Goal: Task Accomplishment & Management: Complete application form

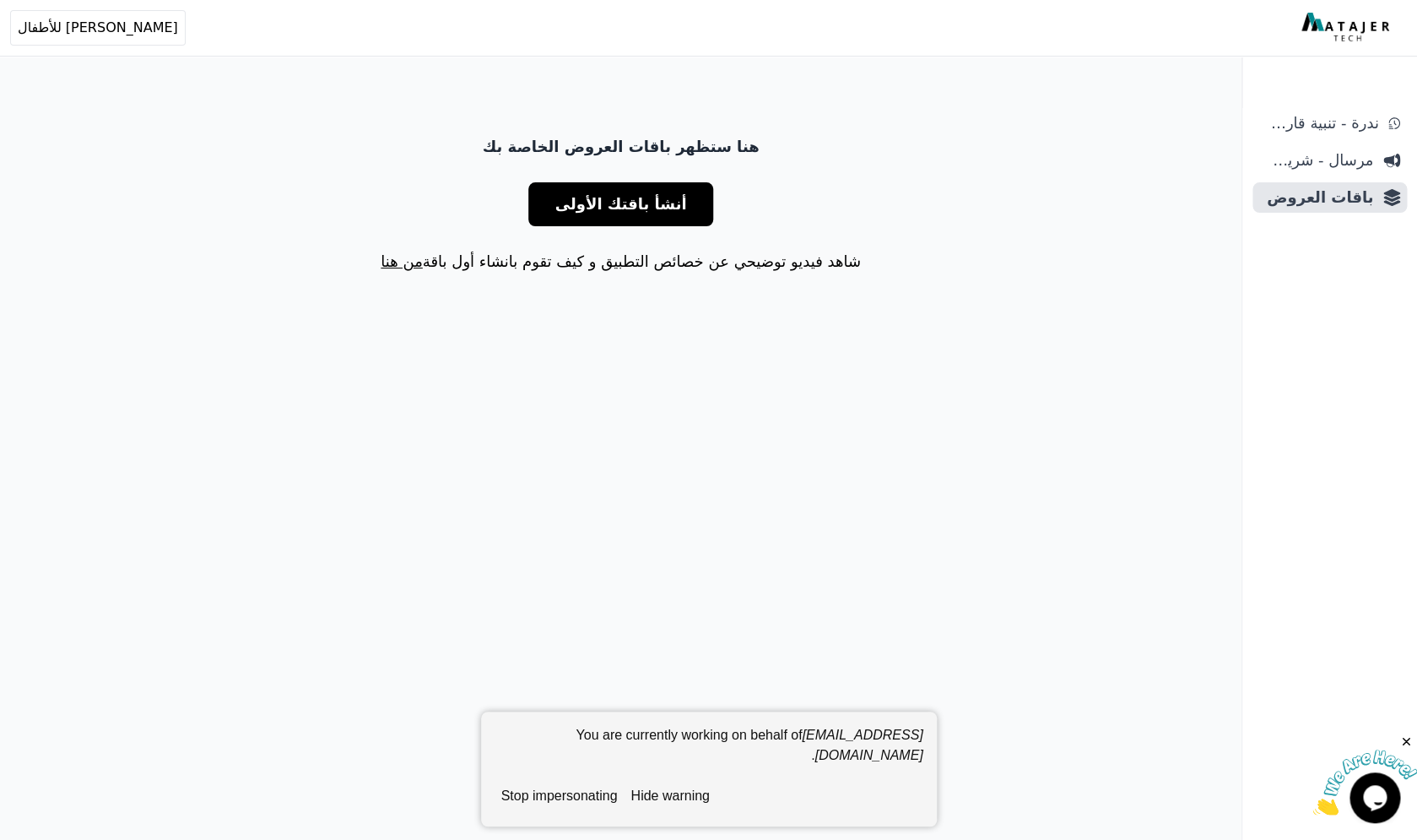
click at [623, 192] on span "أنشأ باقتك الأولى" at bounding box center [621, 204] width 131 height 24
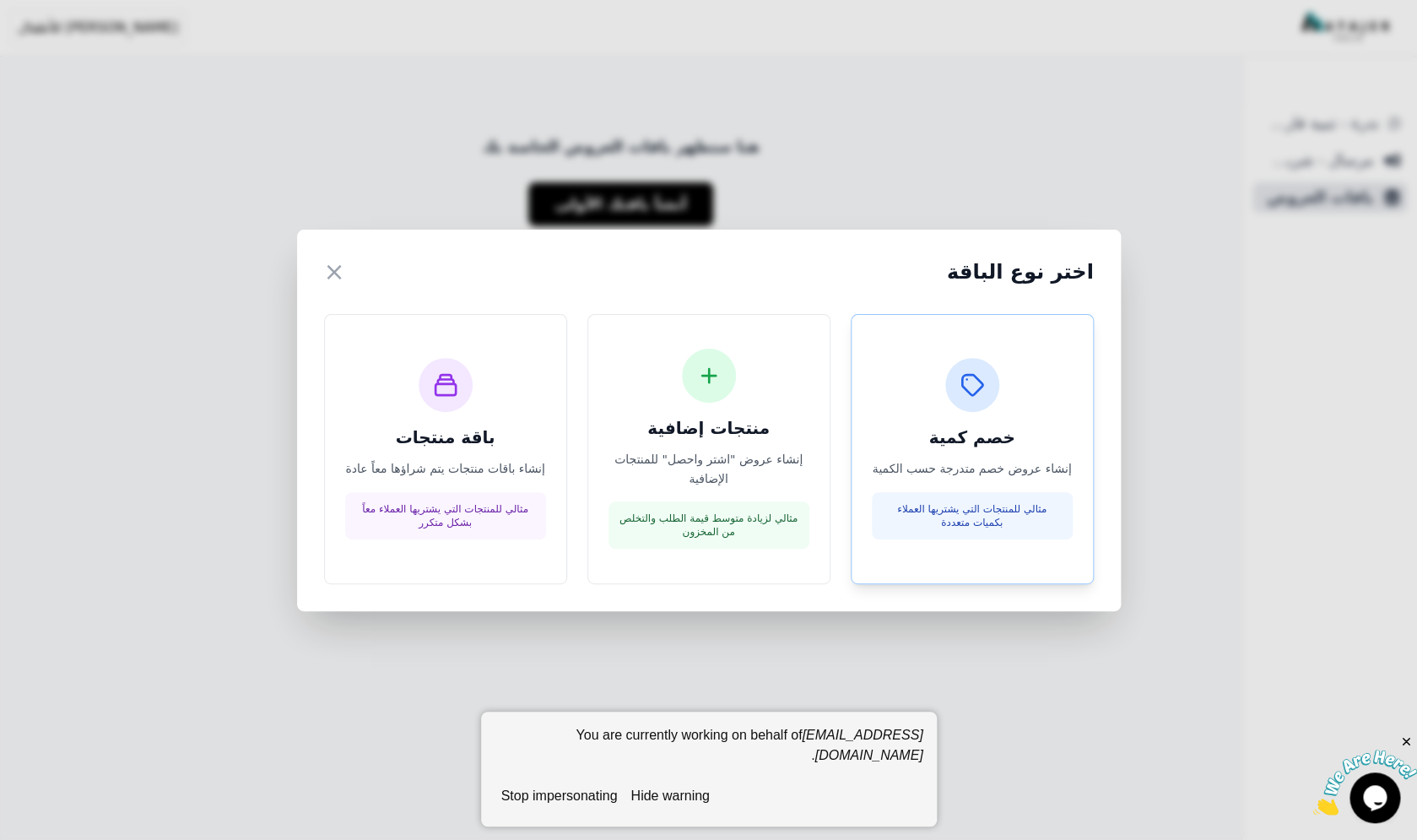
click at [969, 402] on div at bounding box center [972, 384] width 54 height 54
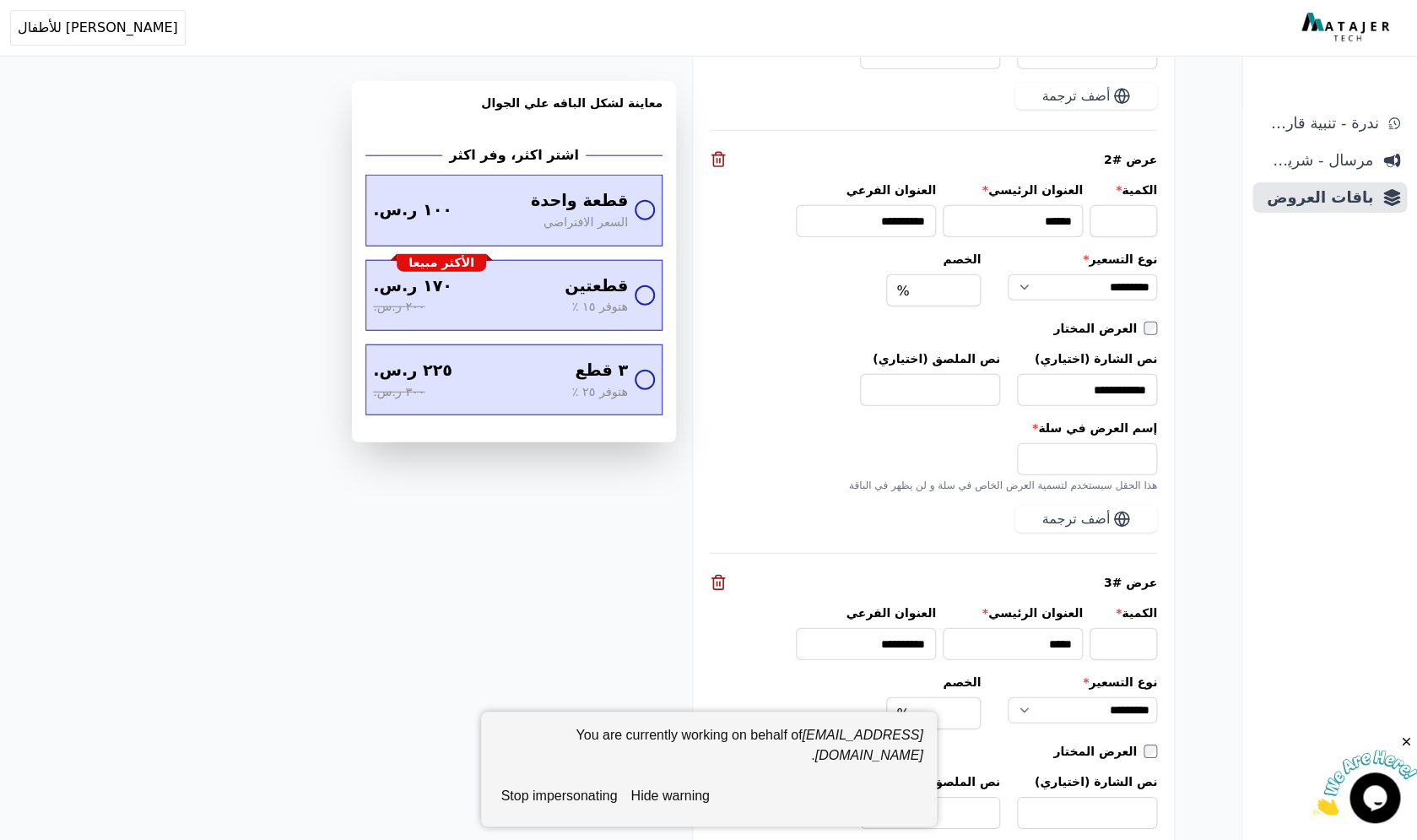
scroll to position [1809, 0]
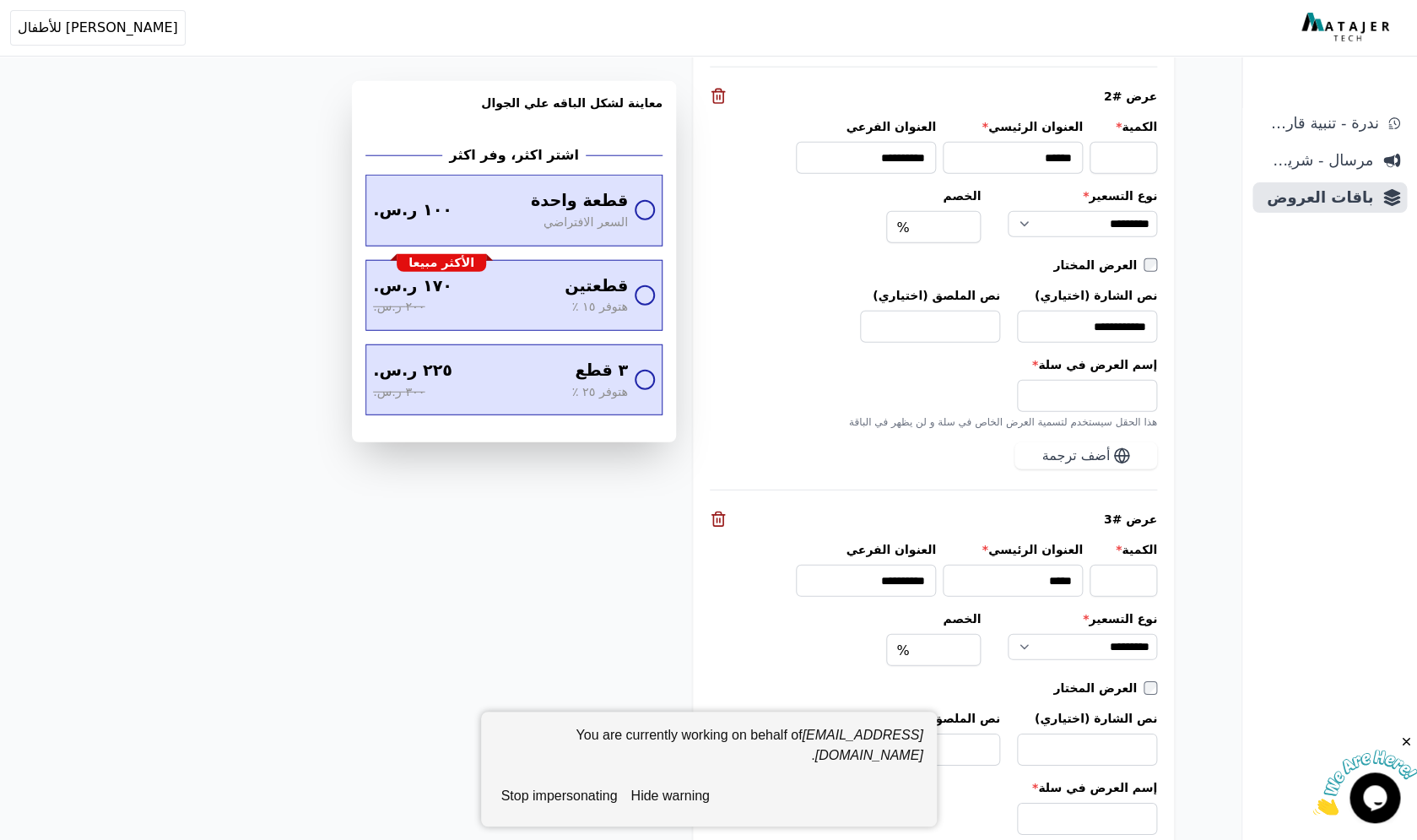
click at [717, 518] on icon at bounding box center [718, 519] width 17 height 17
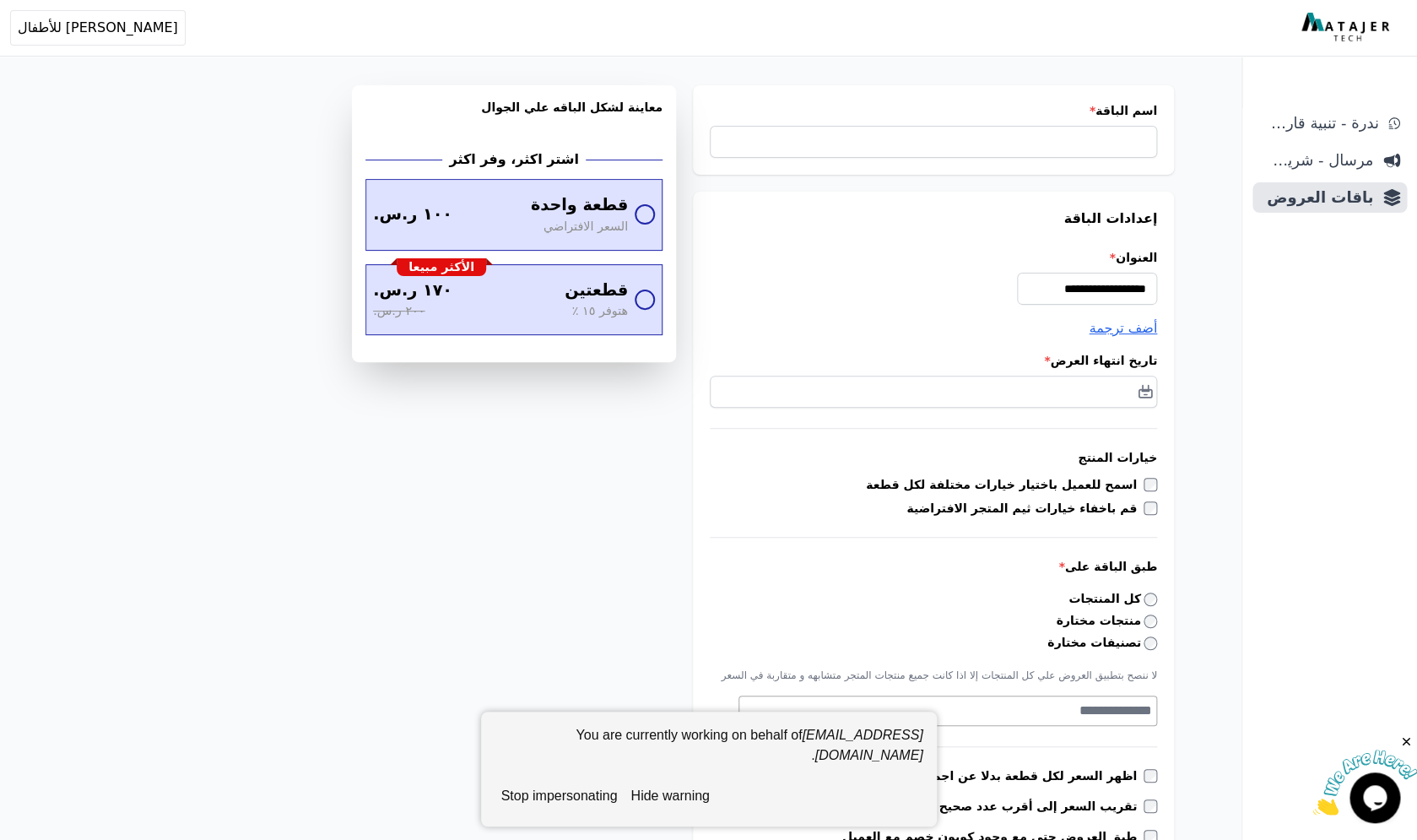
scroll to position [14, 0]
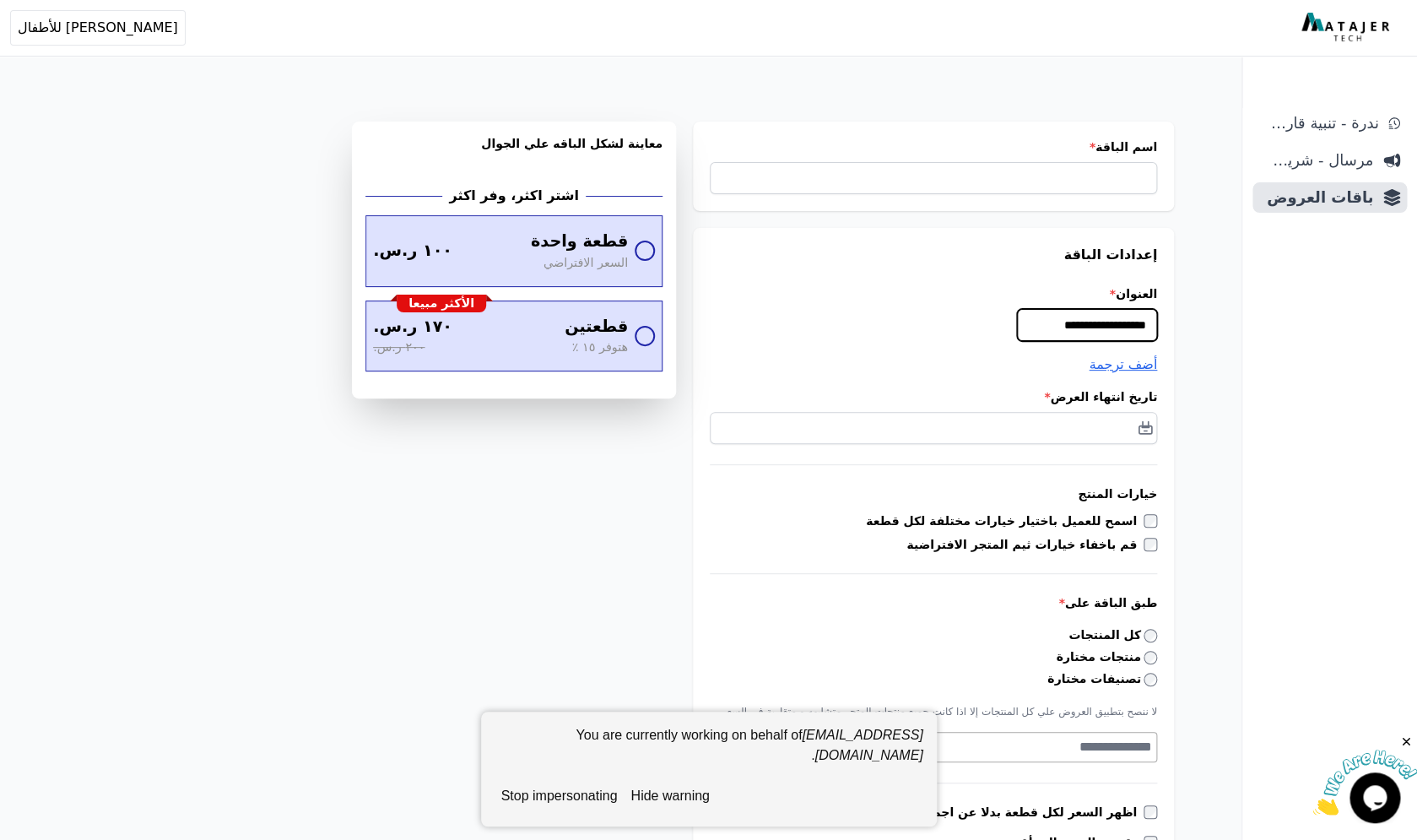
click at [1074, 326] on input "**********" at bounding box center [1087, 324] width 140 height 32
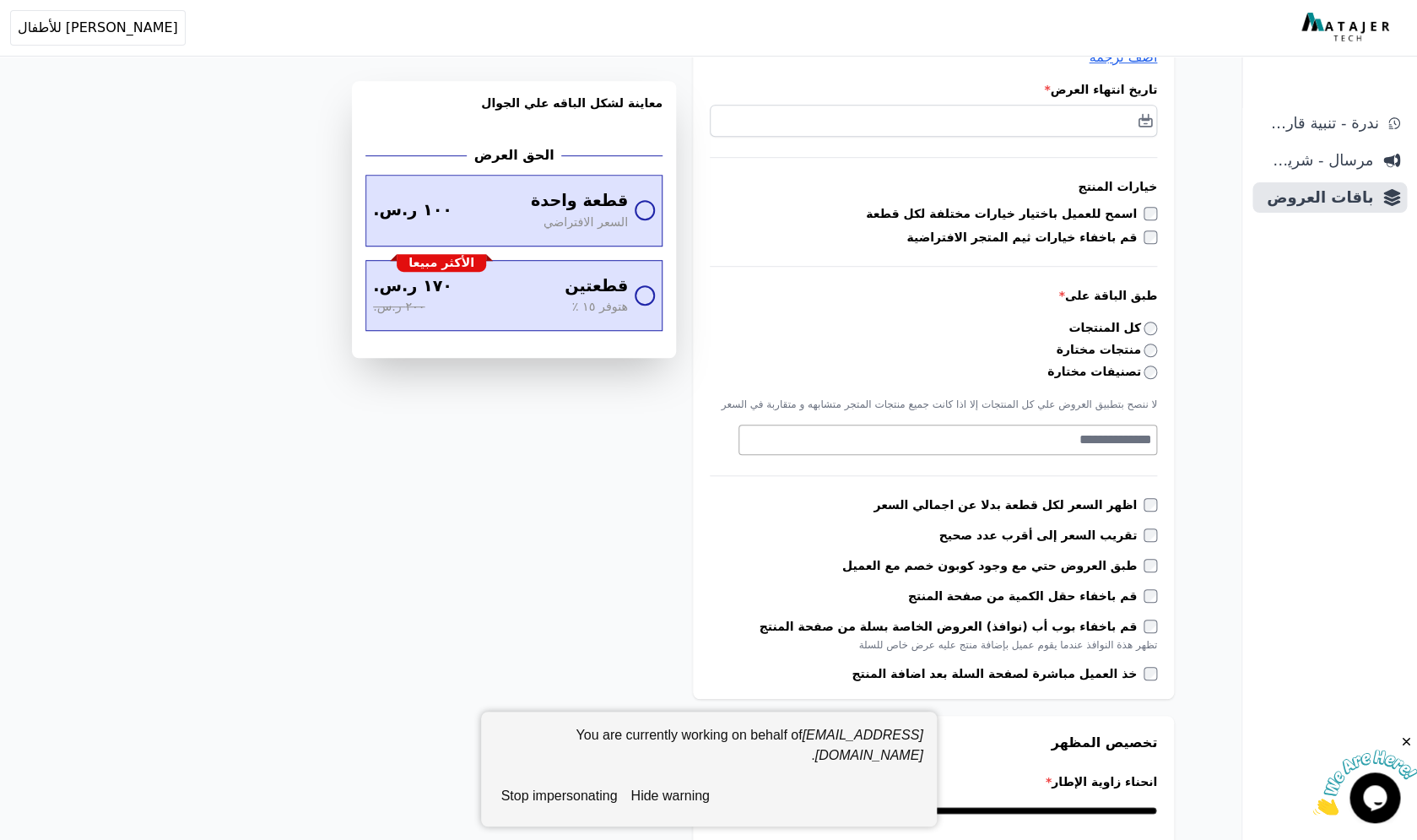
scroll to position [349, 0]
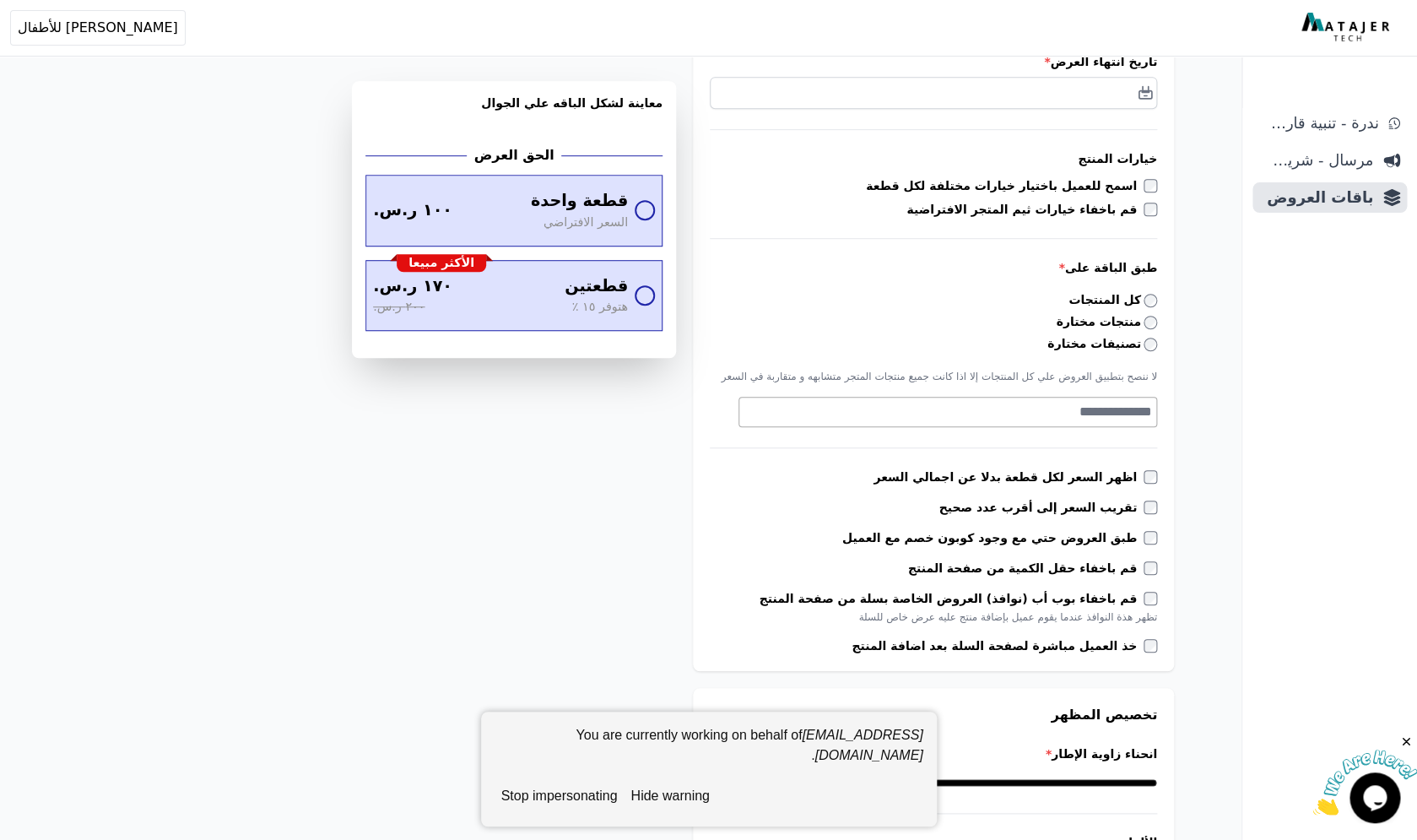
type input "**********"
click at [1155, 339] on label "تصنيفات مختارة" at bounding box center [1102, 344] width 110 height 18
click at [1124, 408] on textarea "Search" at bounding box center [945, 412] width 413 height 21
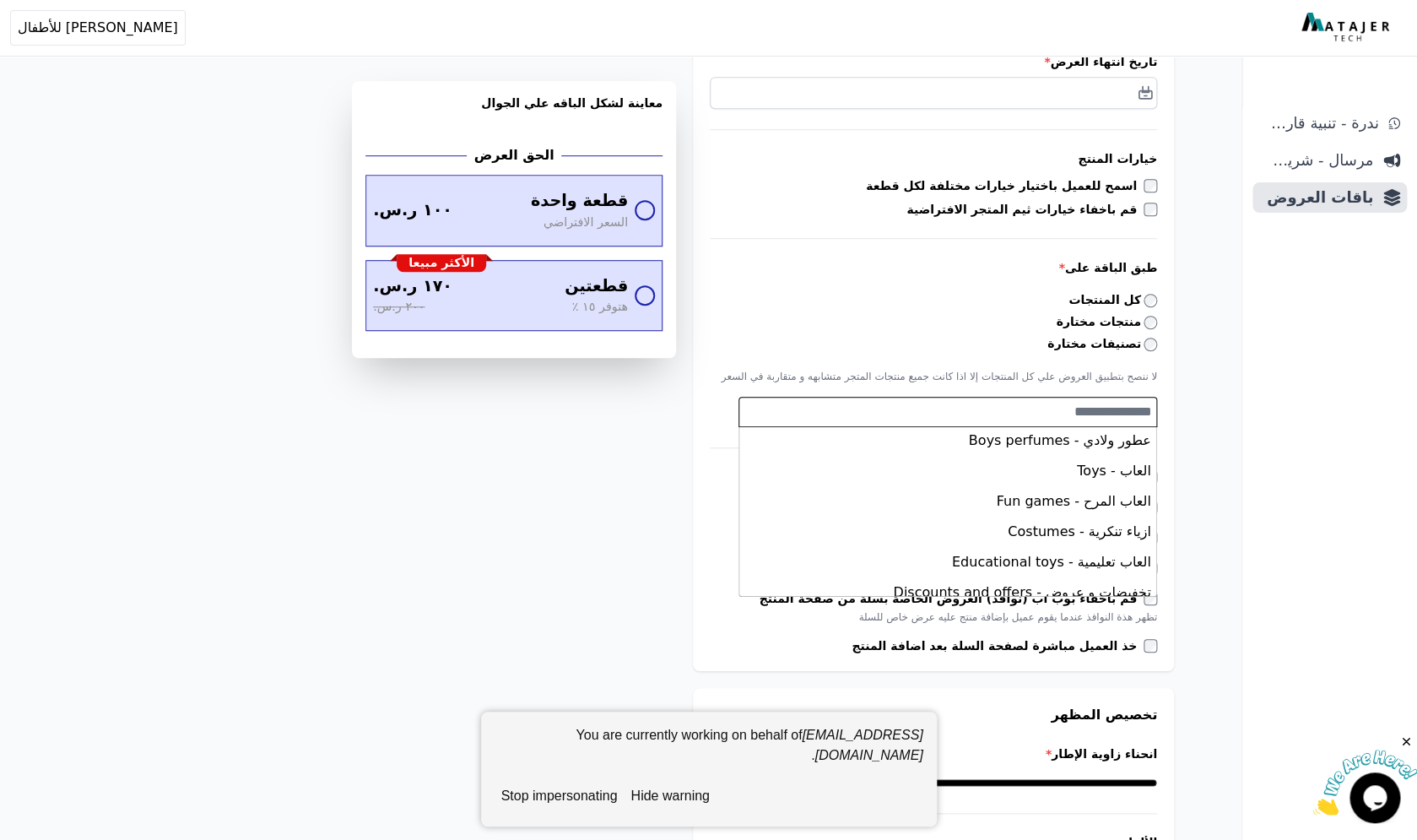
scroll to position [765, 0]
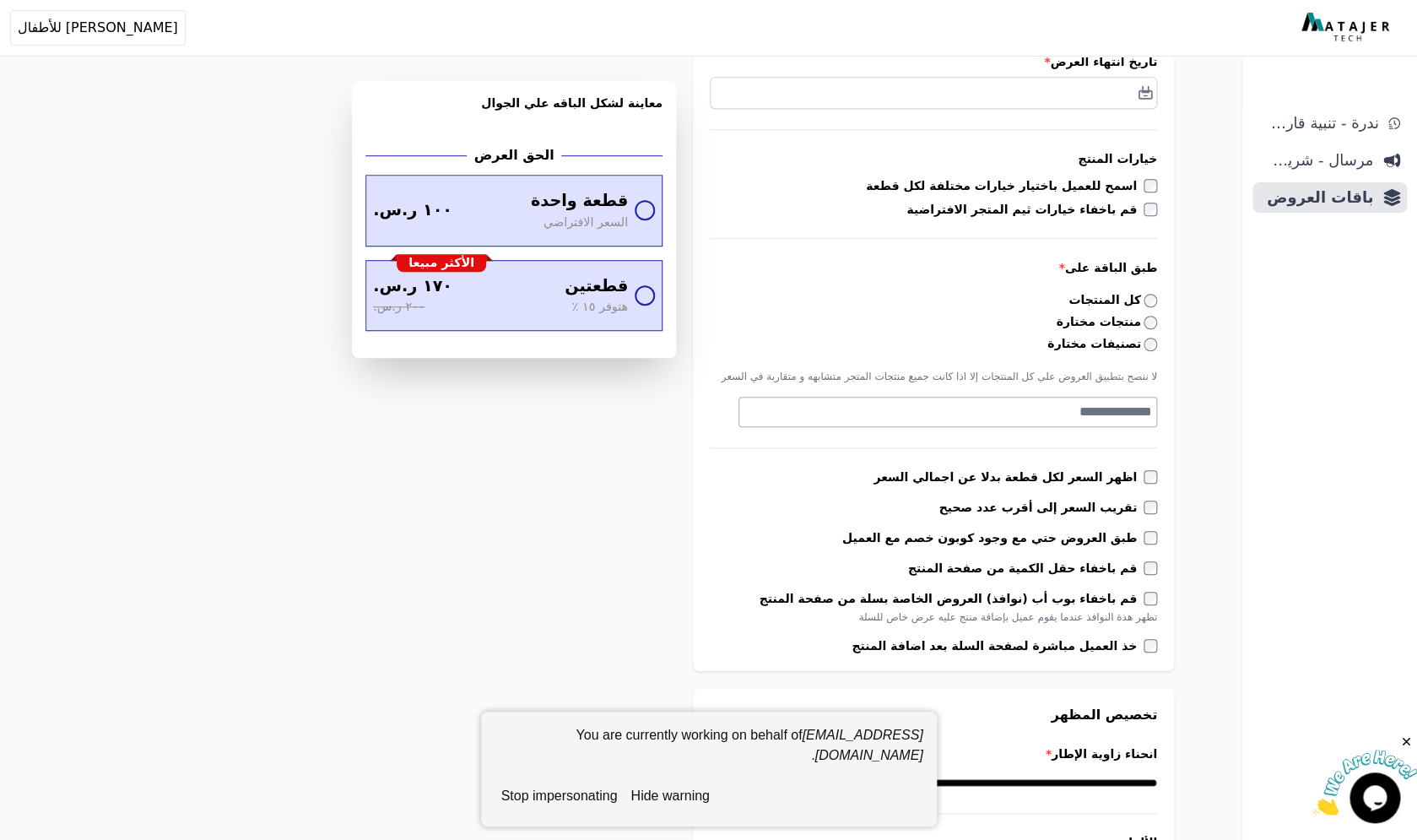
click at [1086, 412] on textarea "Search" at bounding box center [945, 412] width 413 height 21
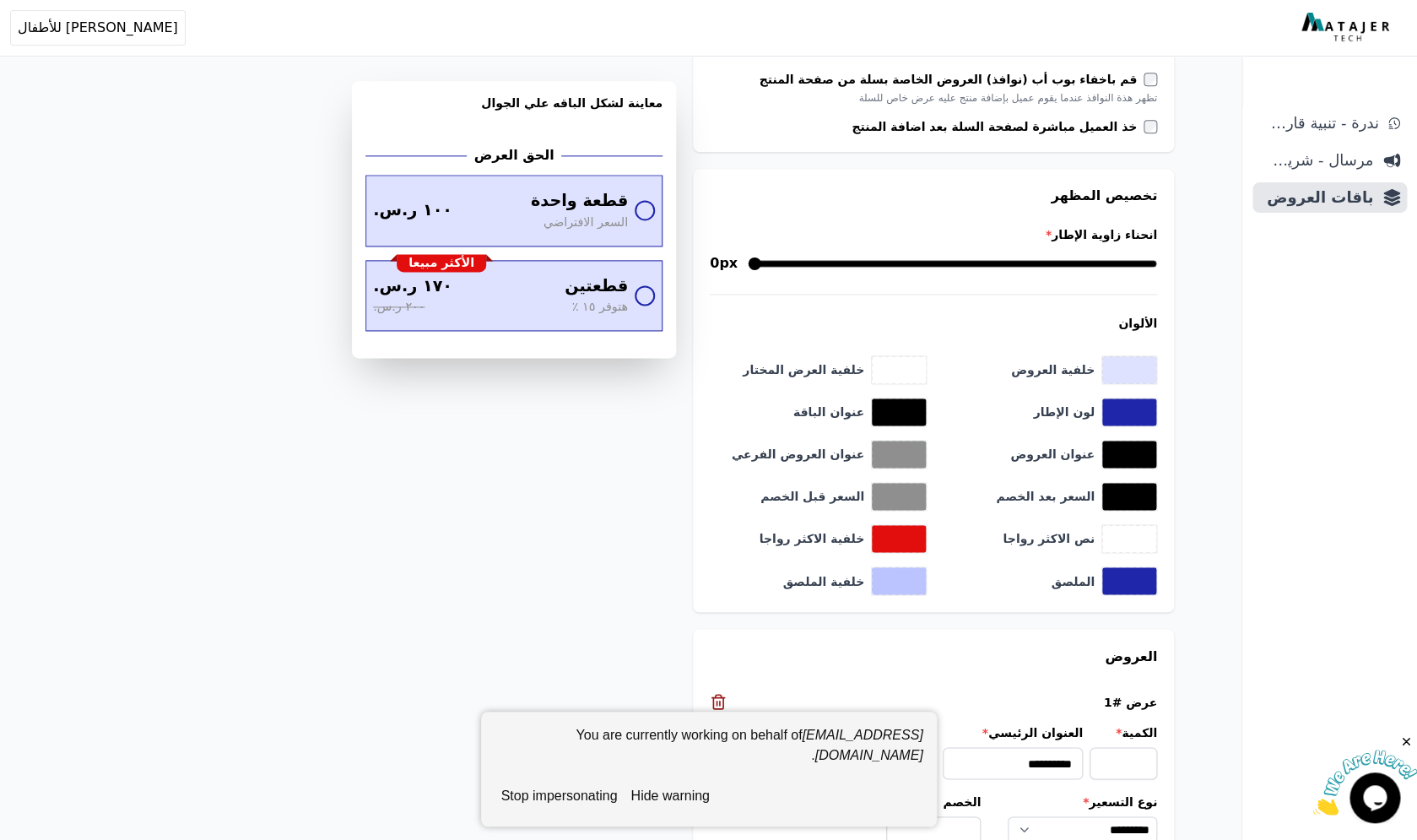
scroll to position [943, 0]
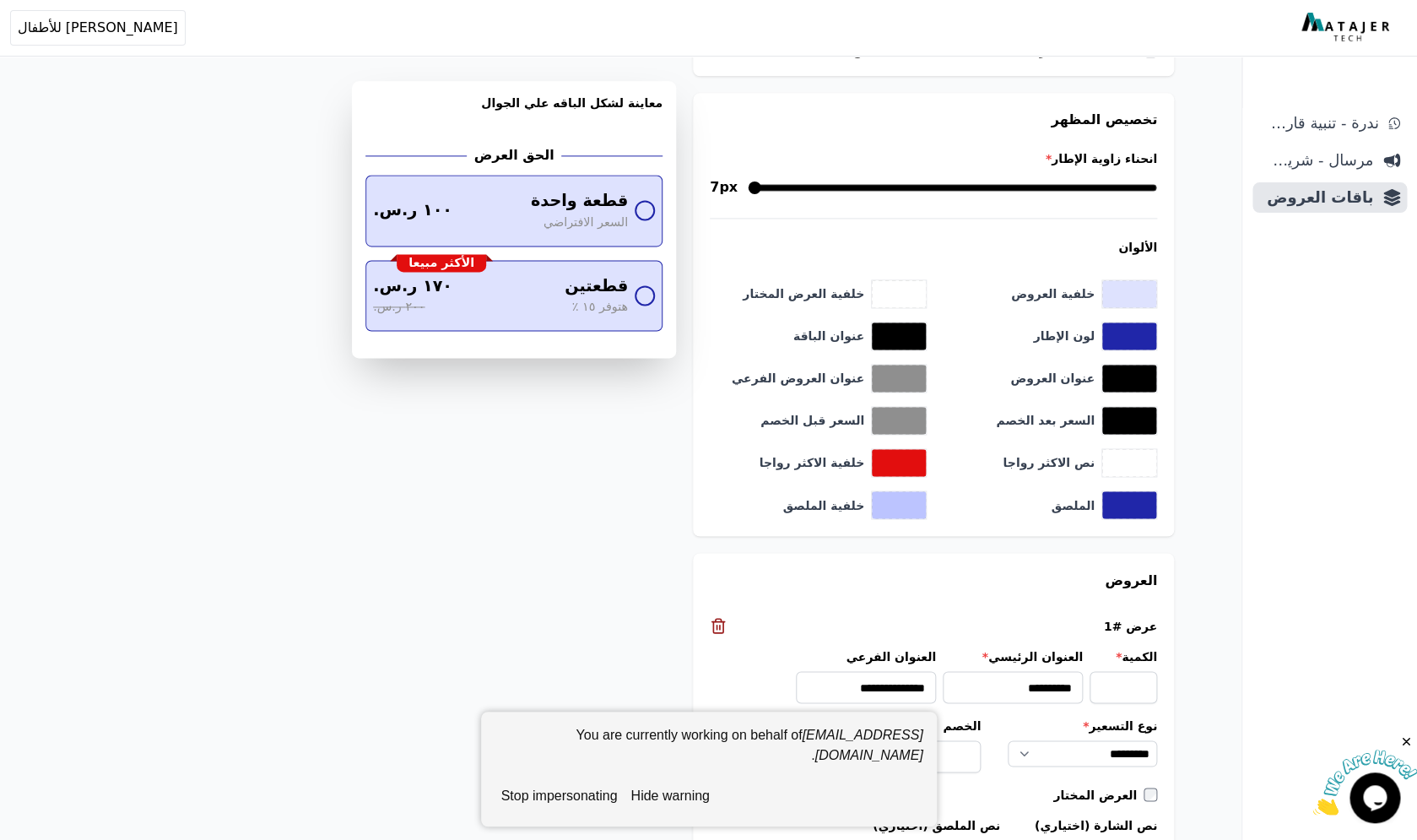
drag, startPoint x: 1144, startPoint y: 187, endPoint x: 1059, endPoint y: 188, distance: 85.0
type input "*"
click at [1059, 188] on input "انحناء زاوية الإطار *" at bounding box center [953, 187] width 410 height 21
click at [1131, 293] on button "toggle color picker dialog" at bounding box center [1129, 294] width 54 height 27
click at [1210, 275] on div "**********" at bounding box center [621, 329] width 1241 height 2411
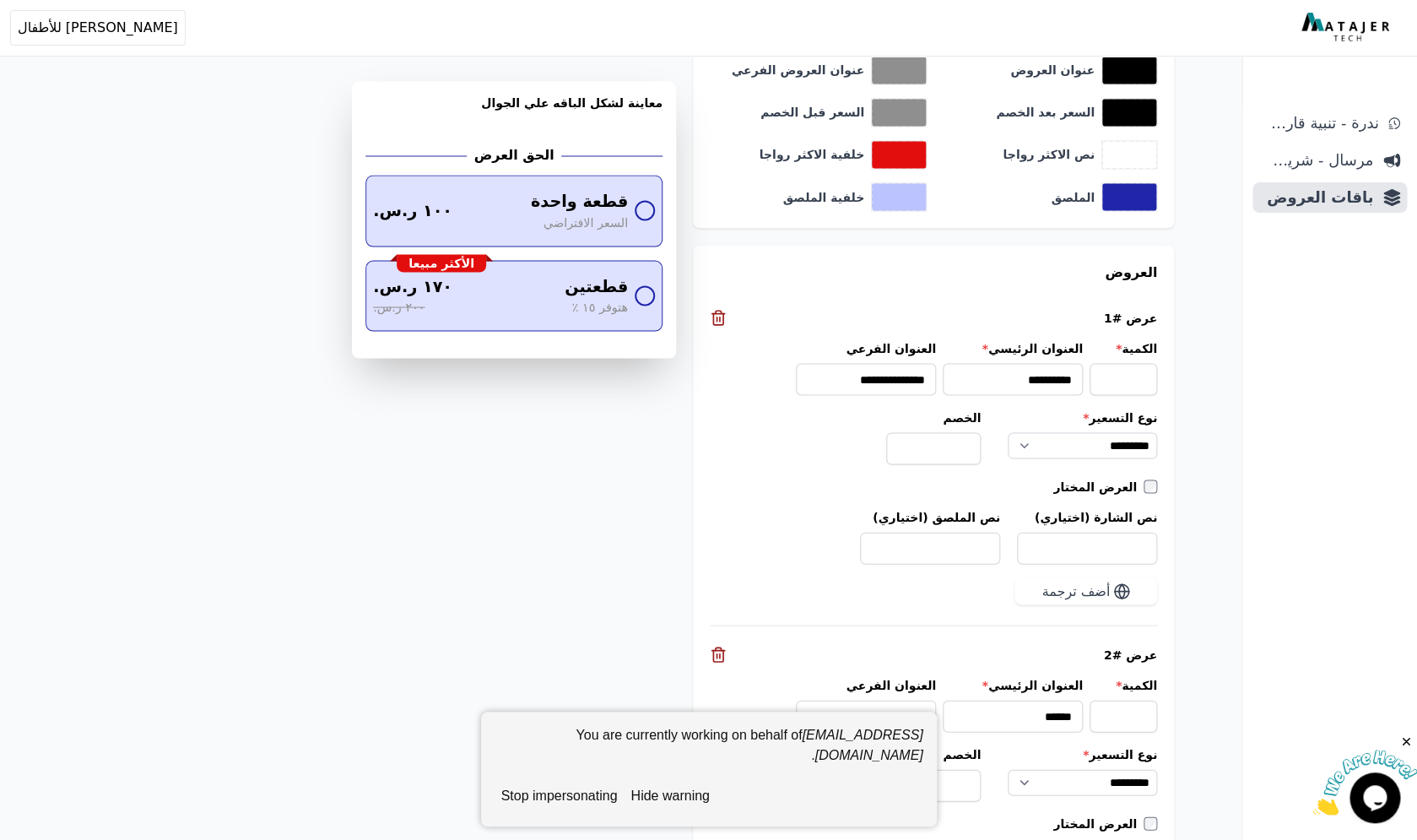
scroll to position [1251, 0]
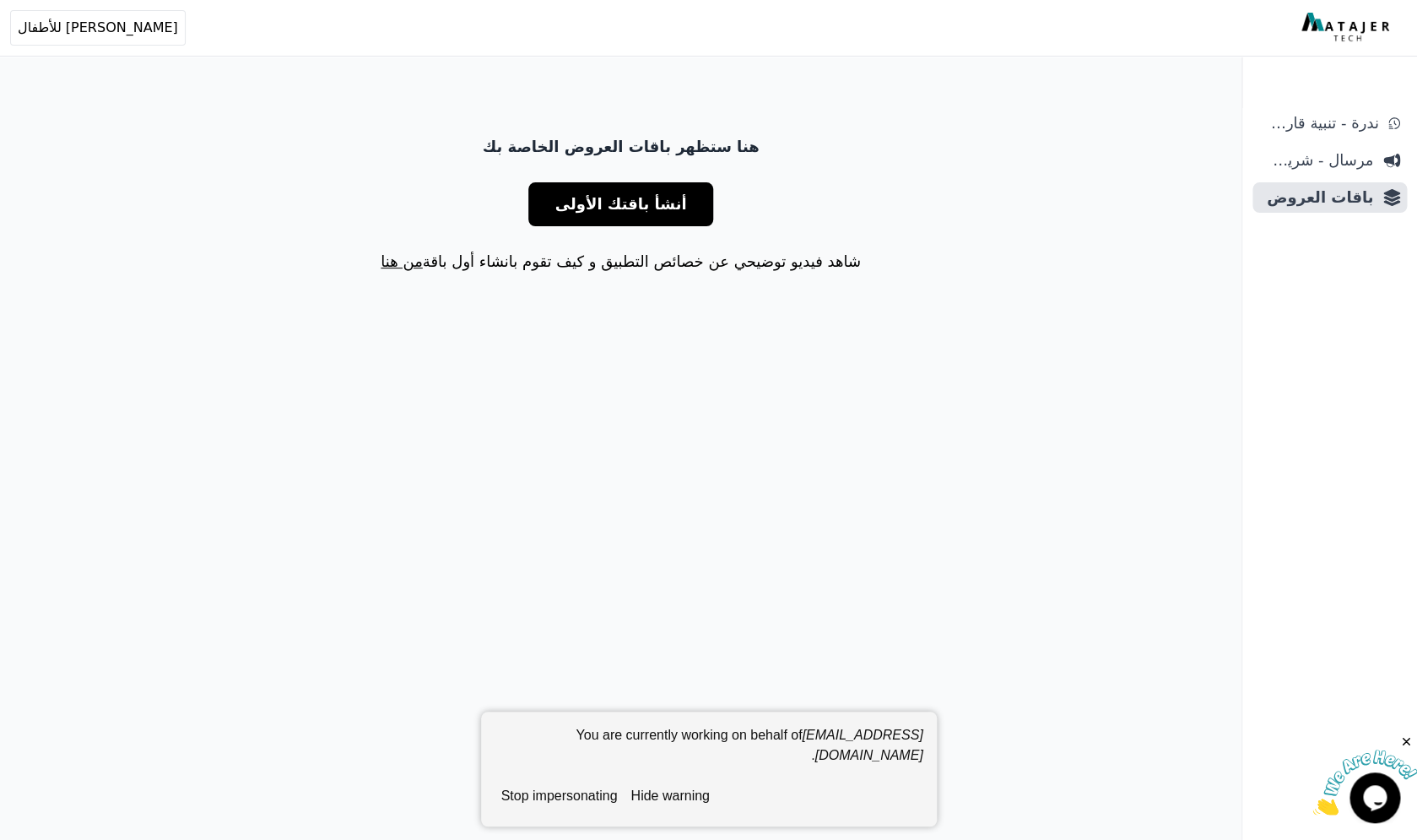
click at [633, 197] on span "أنشأ باقتك الأولى" at bounding box center [621, 204] width 131 height 24
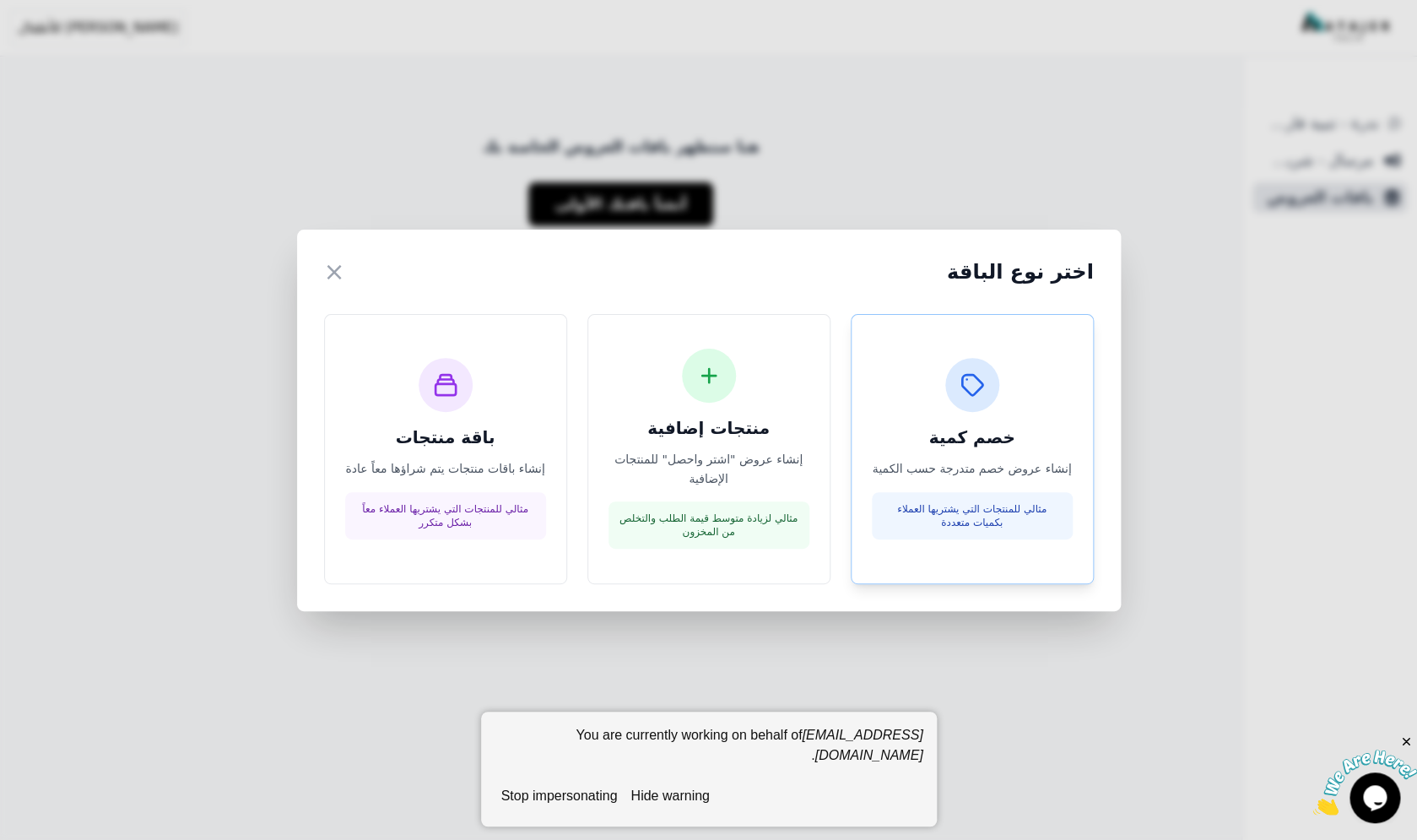
click at [963, 431] on h3 "خصم كمية" at bounding box center [972, 437] width 201 height 24
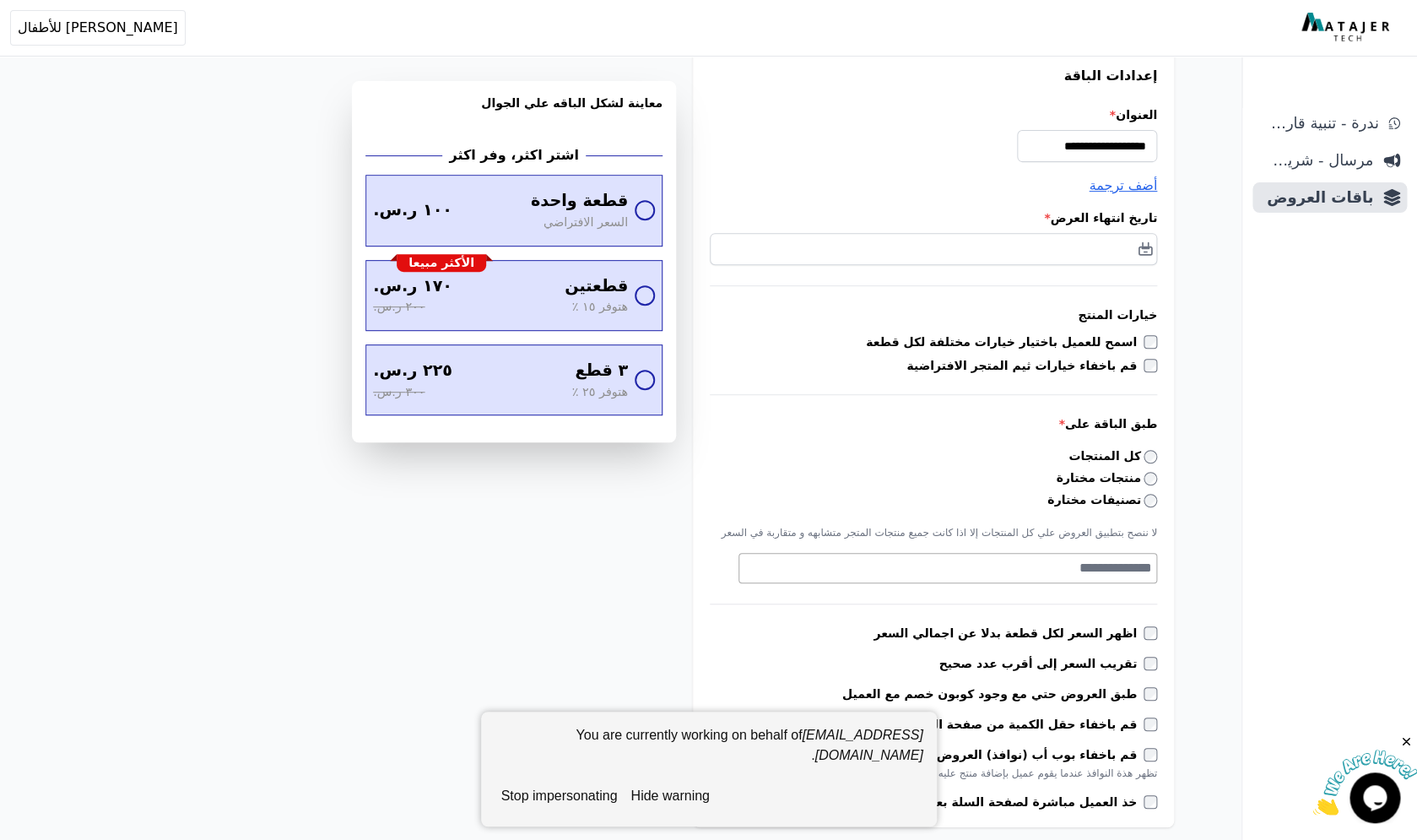
scroll to position [407, 0]
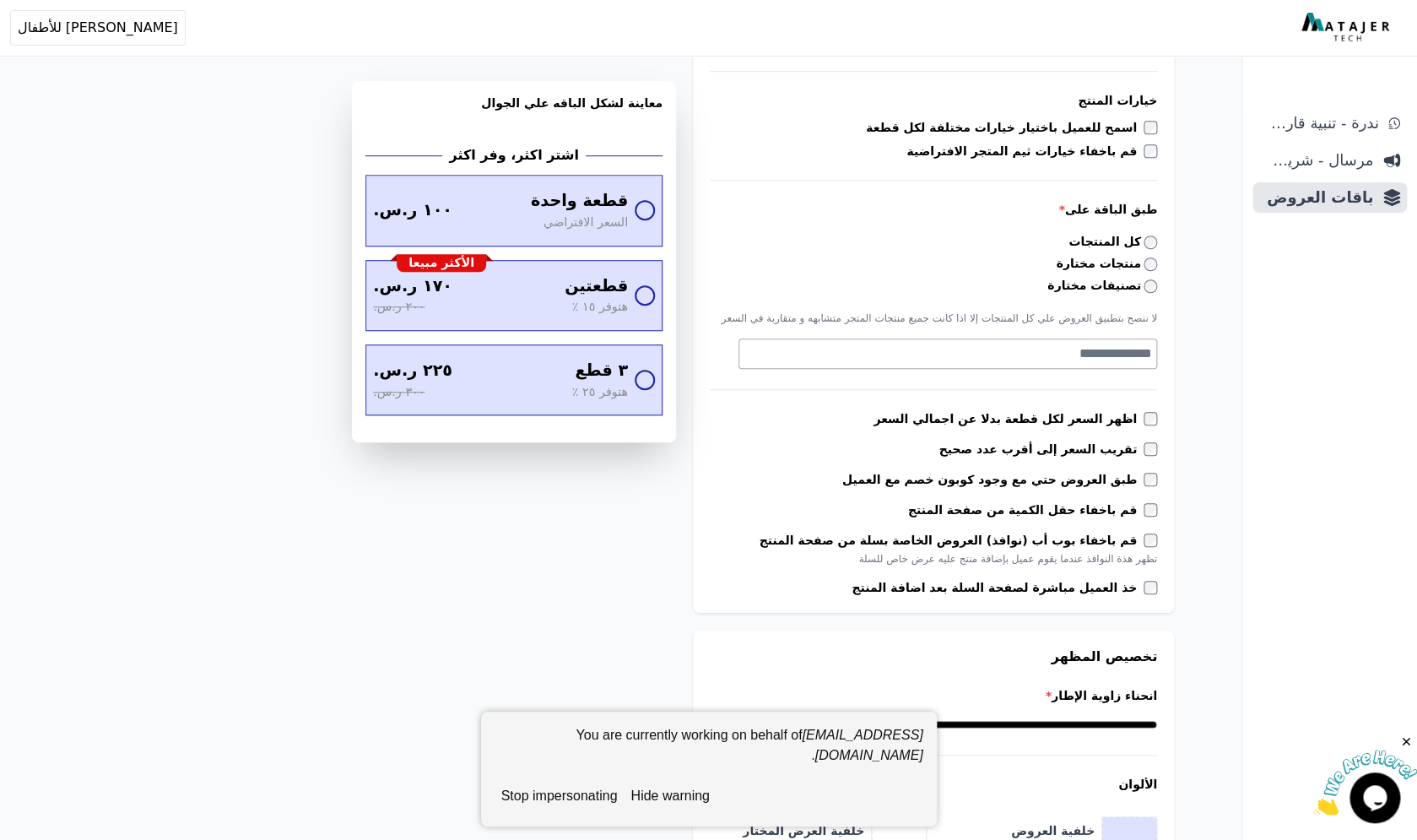
click at [1098, 356] on textarea "Search" at bounding box center [945, 353] width 413 height 21
type textarea "*"
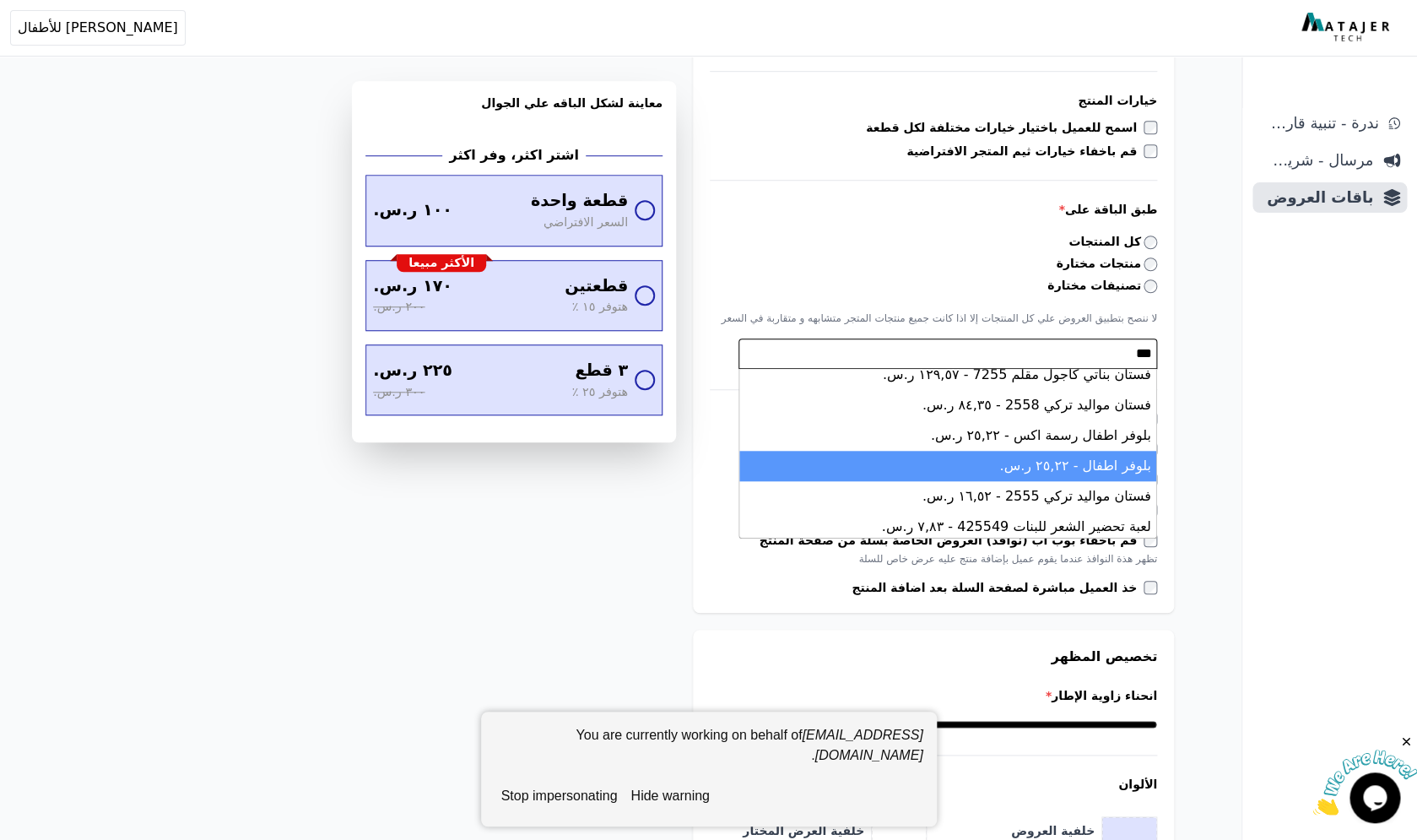
scroll to position [135, 0]
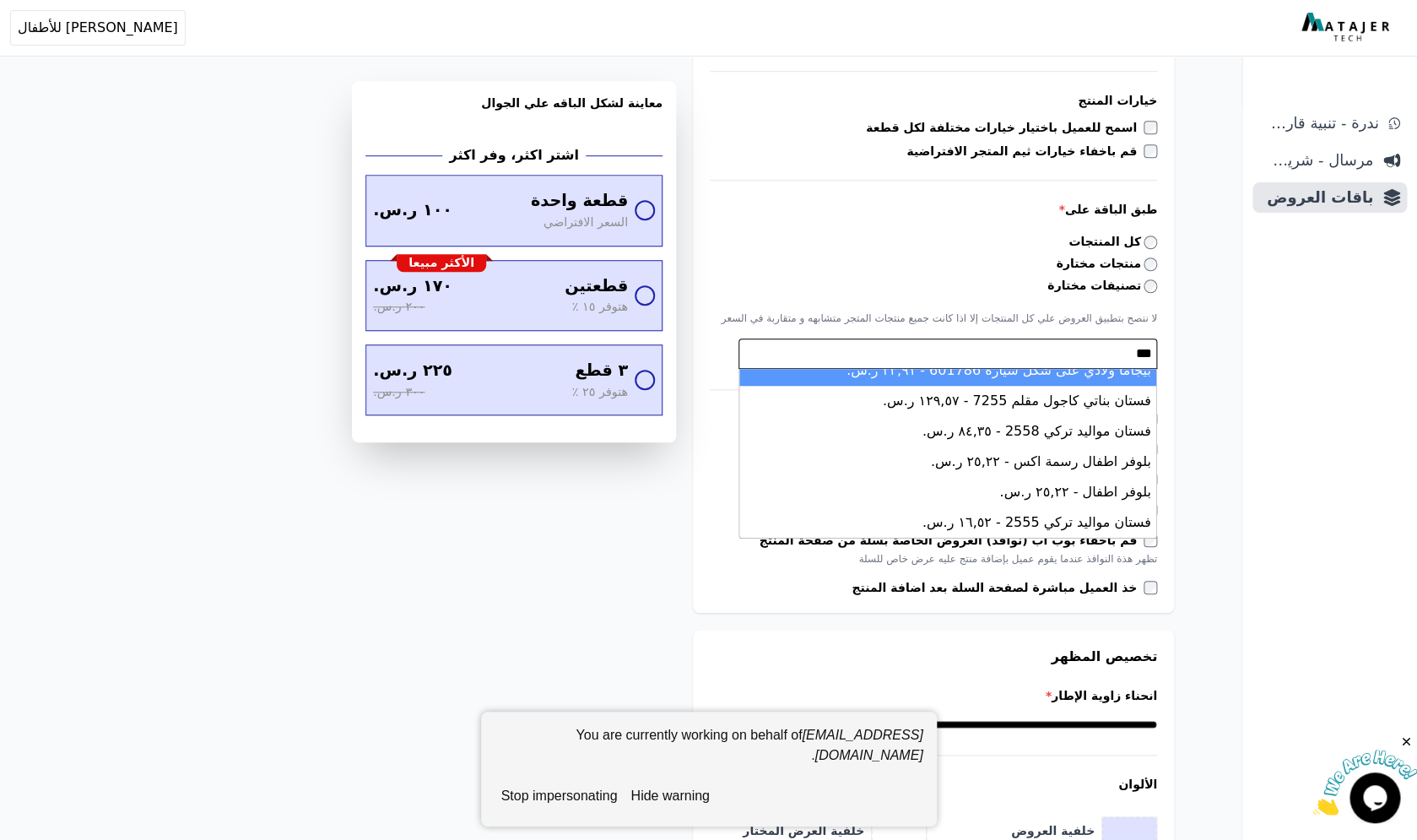
click at [1139, 352] on textarea "***" at bounding box center [945, 353] width 413 height 21
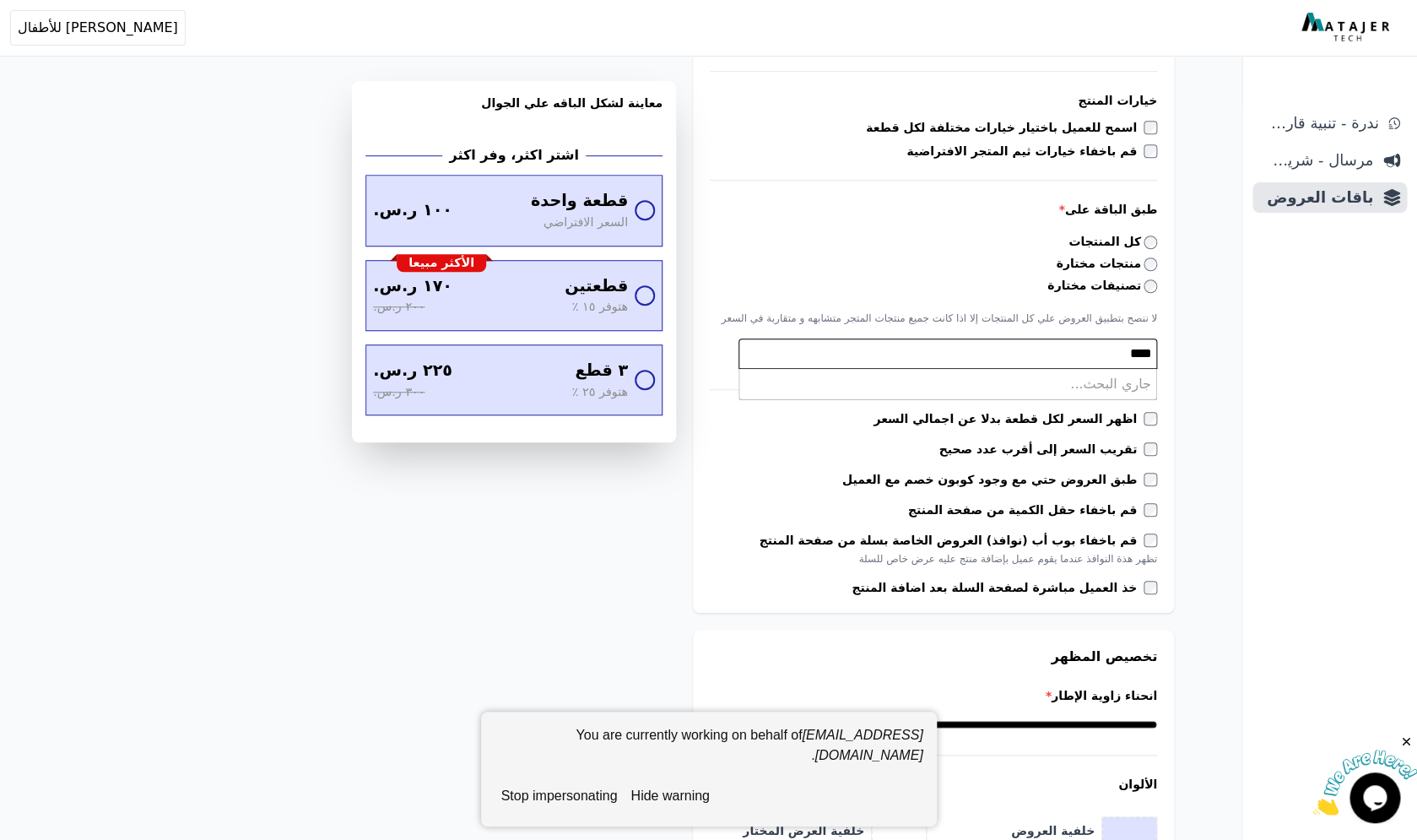
type textarea "*****"
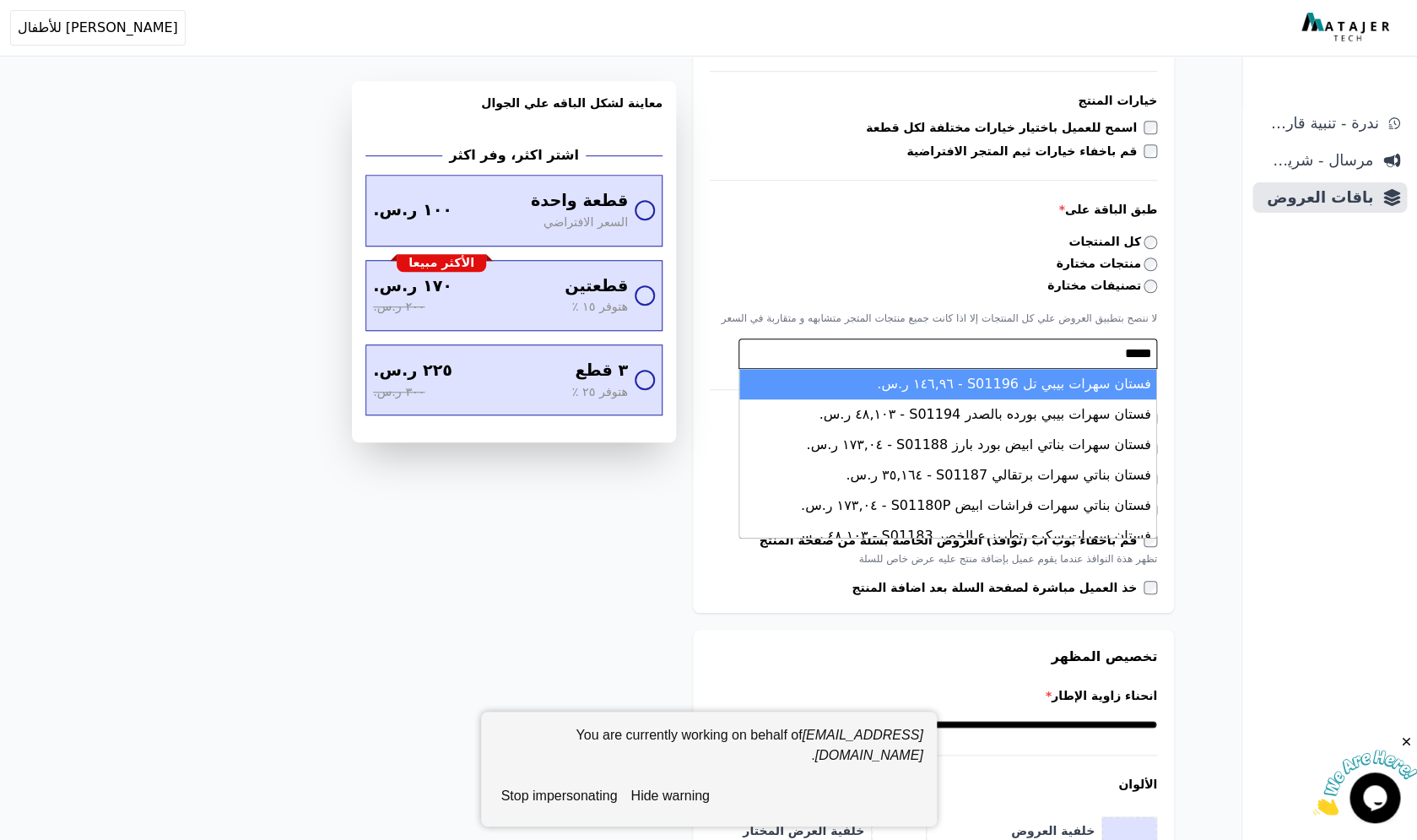
select select "*********"
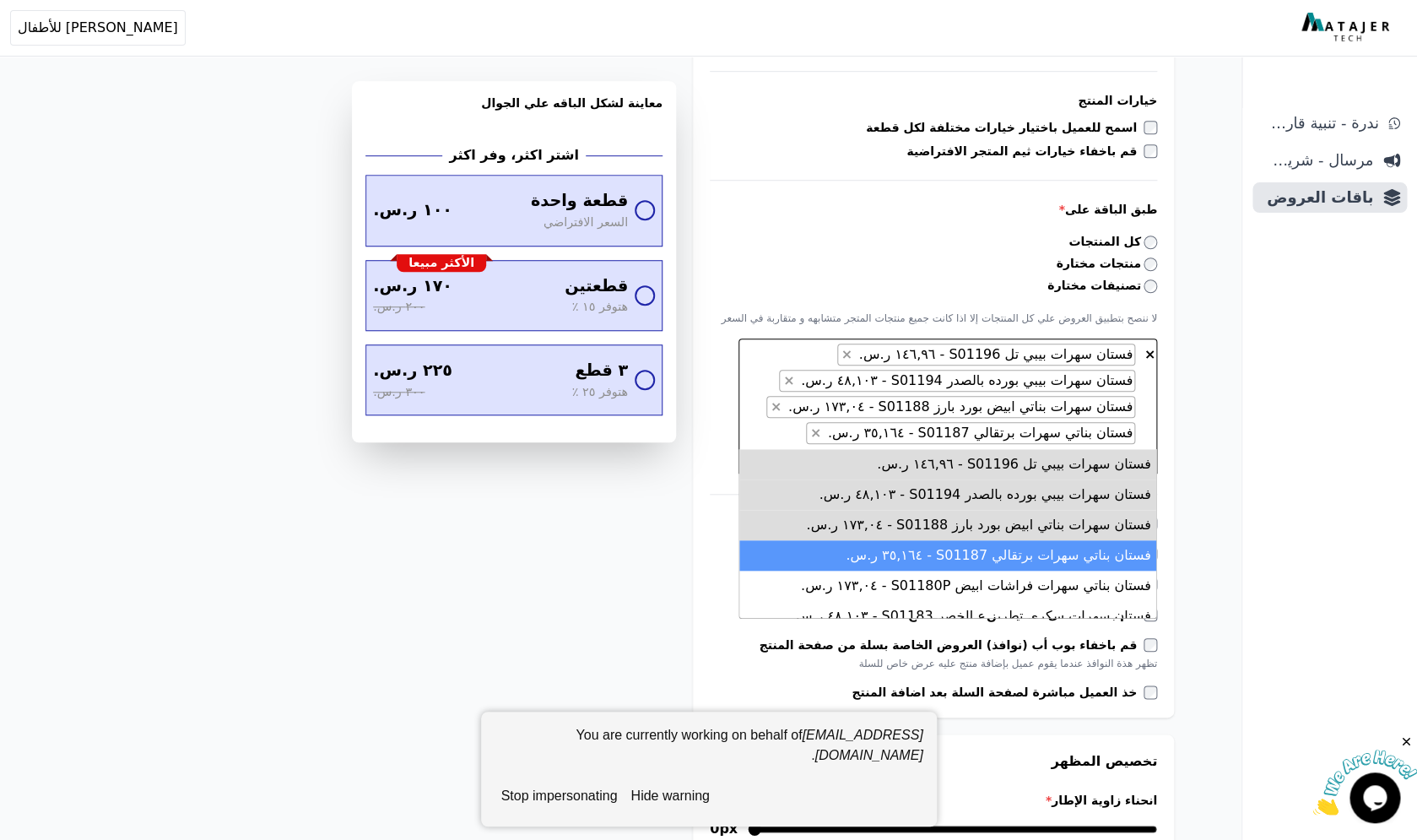
type textarea "*****"
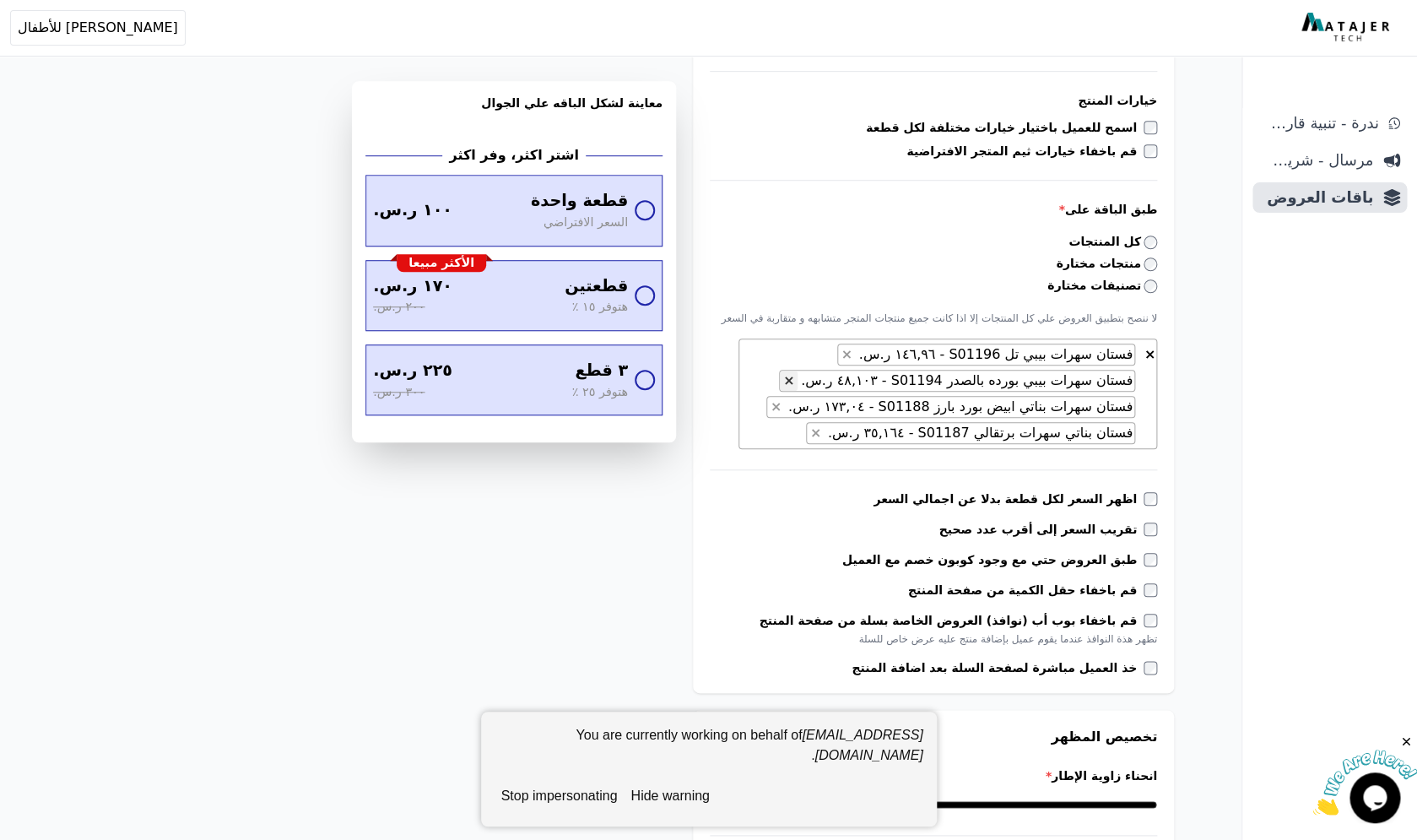
click at [798, 379] on button "×" at bounding box center [788, 380] width 18 height 21
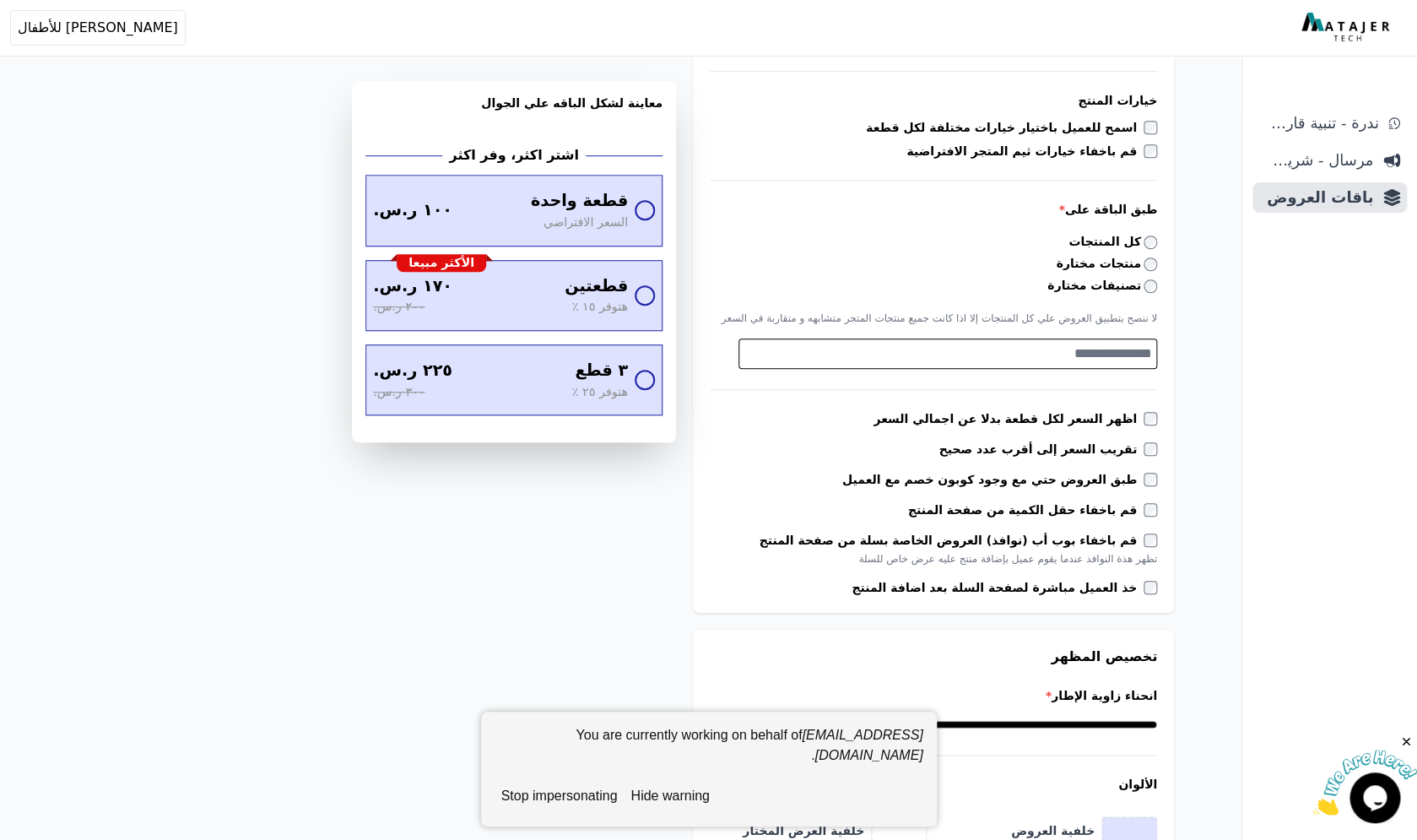
click at [1091, 365] on span at bounding box center [947, 353] width 419 height 30
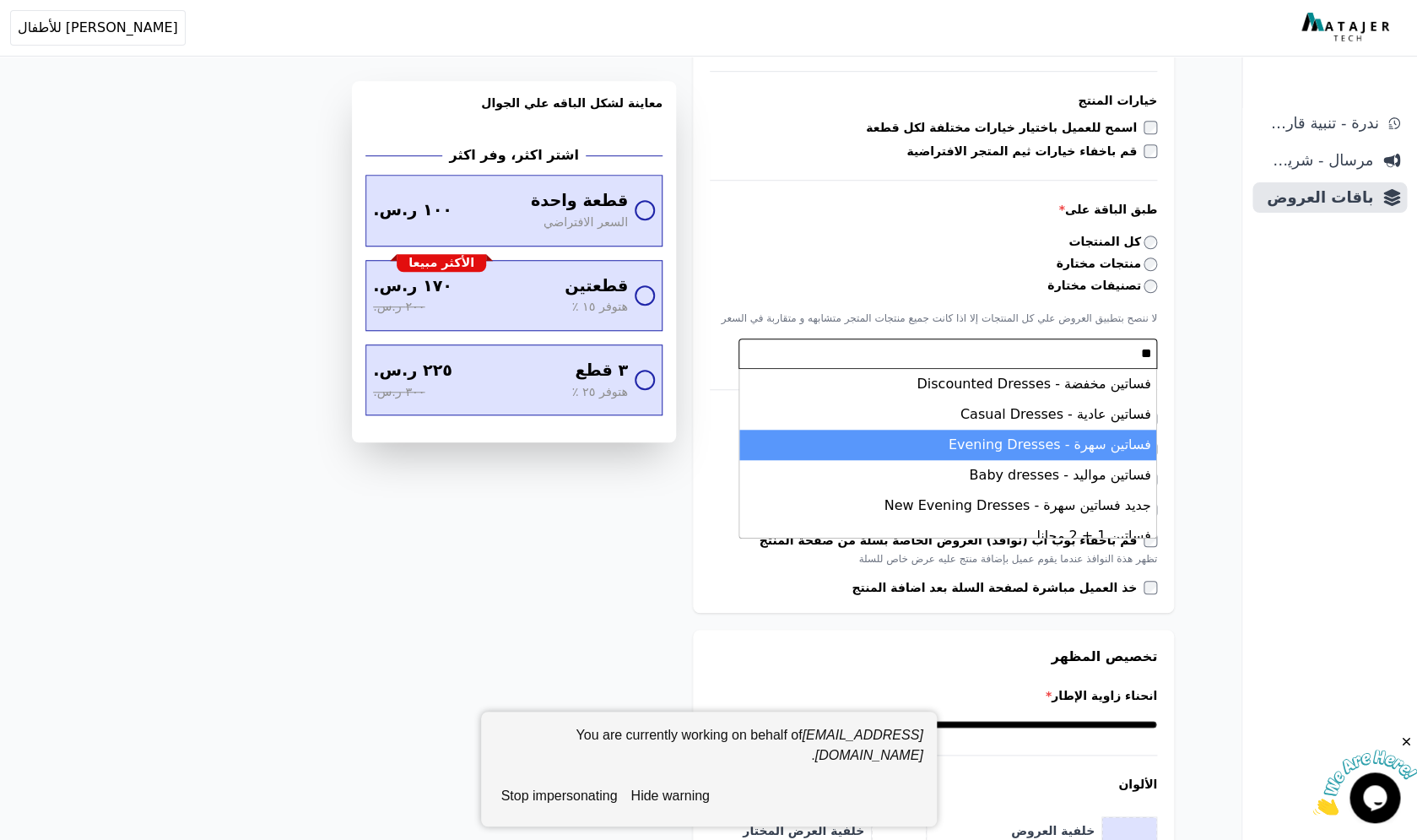
type textarea "**"
click at [1097, 442] on li "فساتين سهرة - Evening Dresses" at bounding box center [947, 444] width 417 height 30
select select "*********"
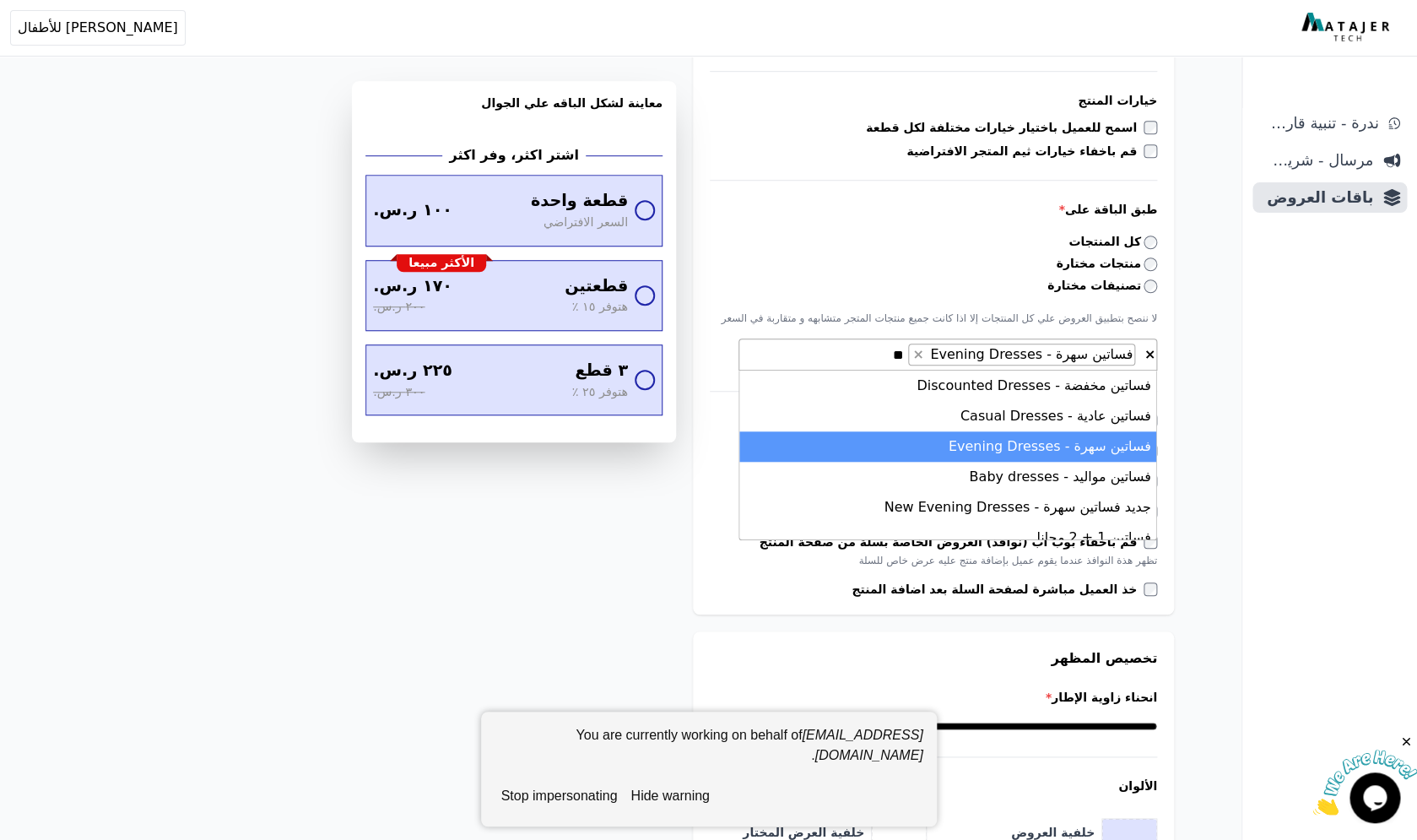
scroll to position [253, 0]
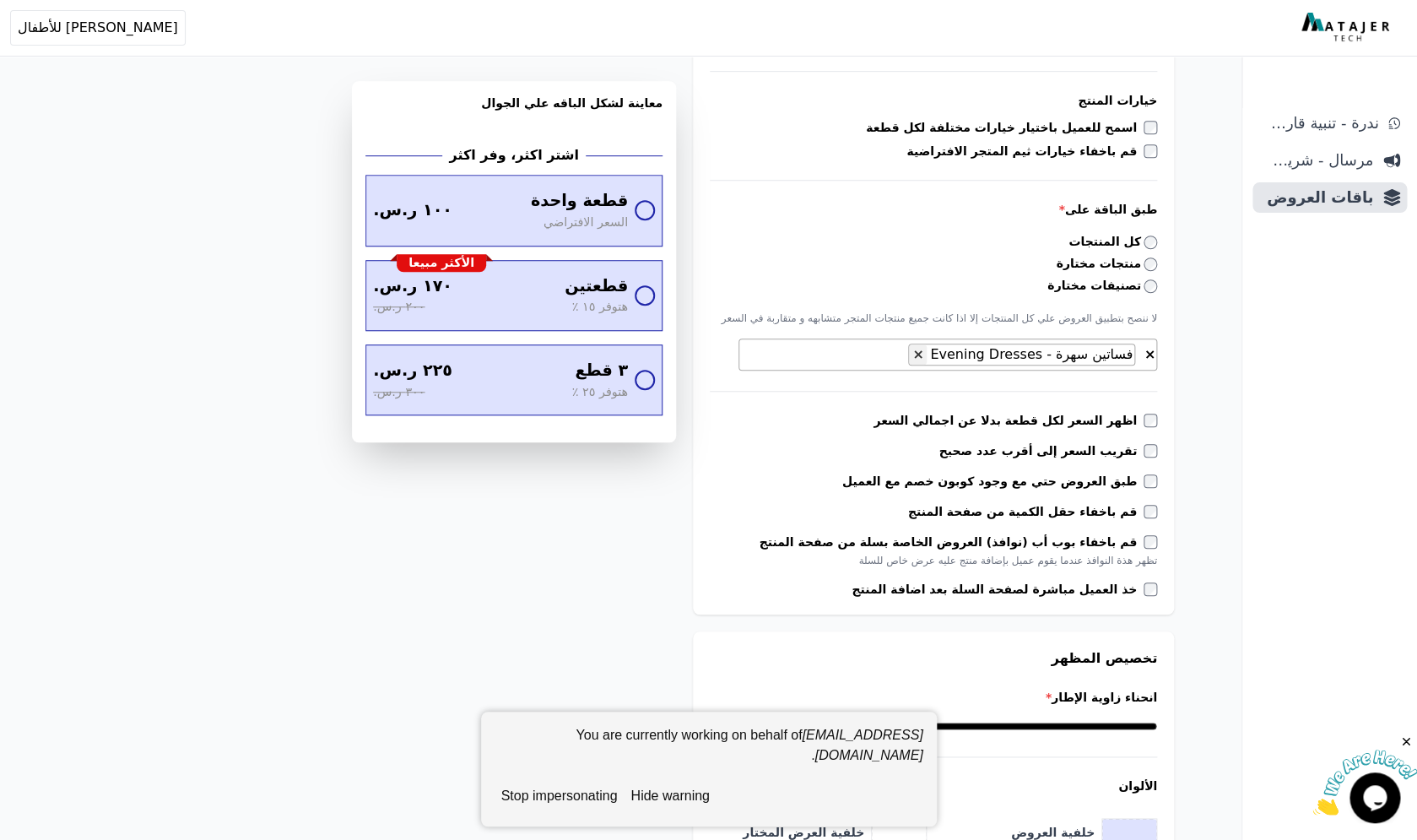
click at [924, 355] on span "×" at bounding box center [918, 354] width 11 height 16
select select
click at [1086, 349] on textarea "Search" at bounding box center [945, 353] width 413 height 21
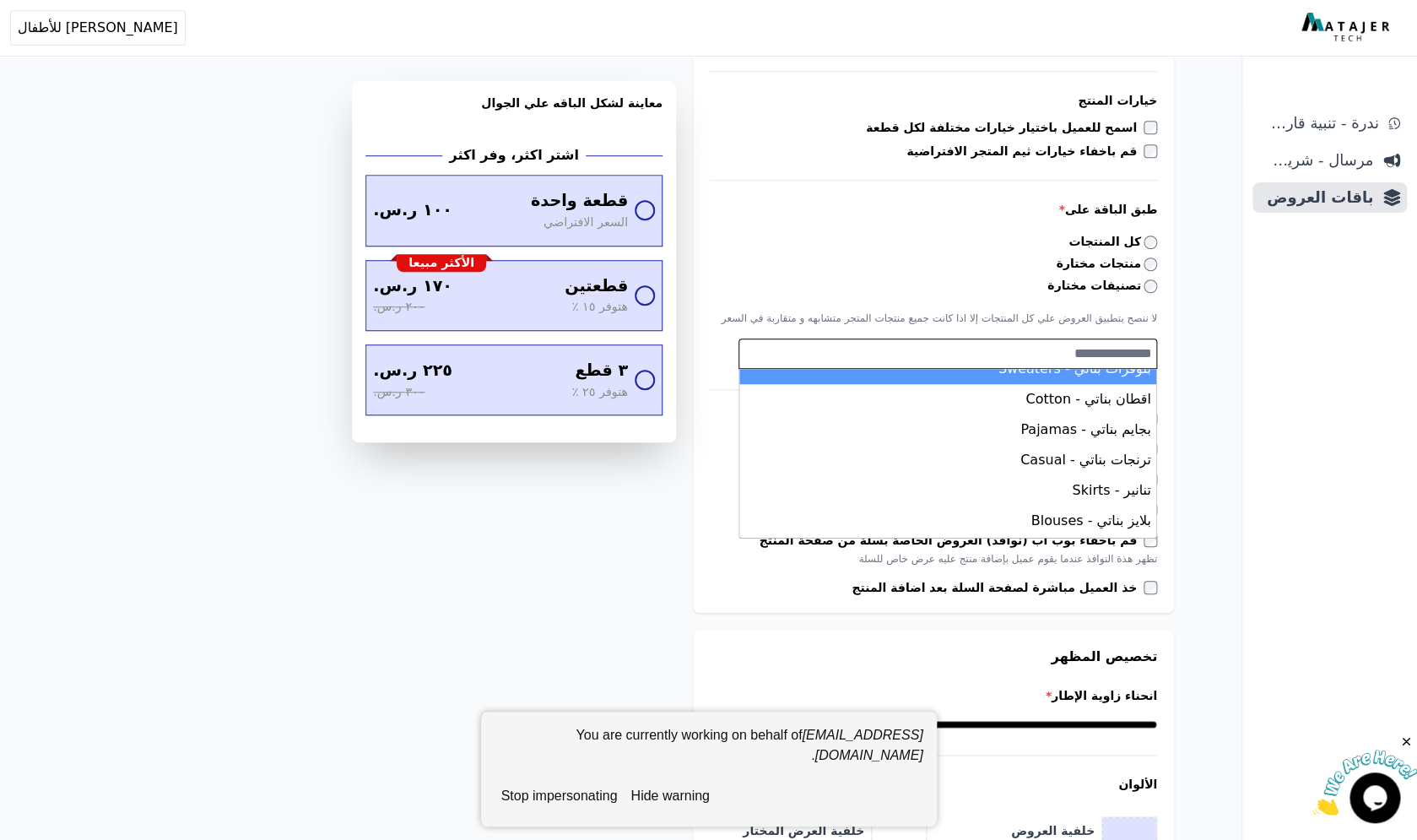
scroll to position [79, 0]
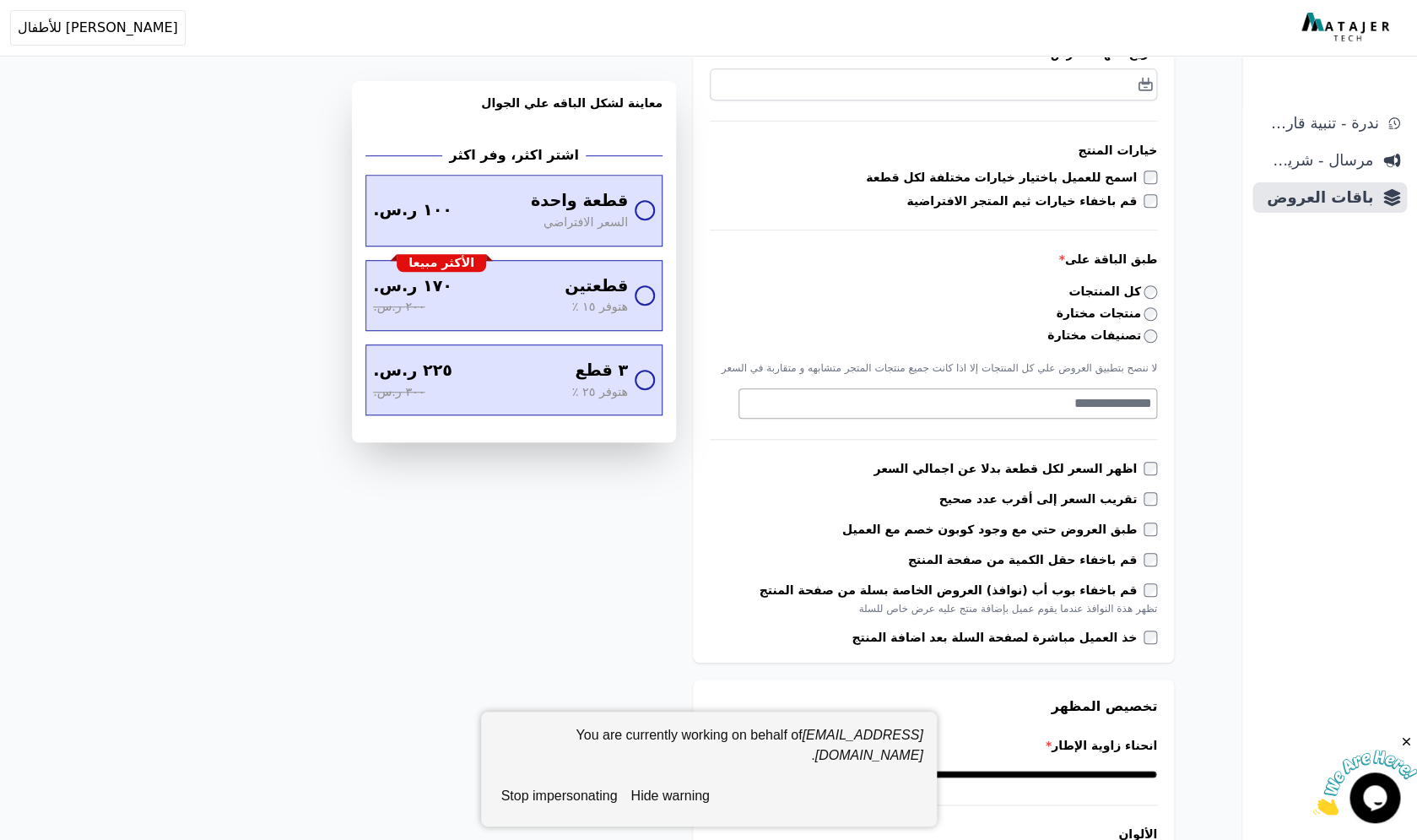
scroll to position [356, 0]
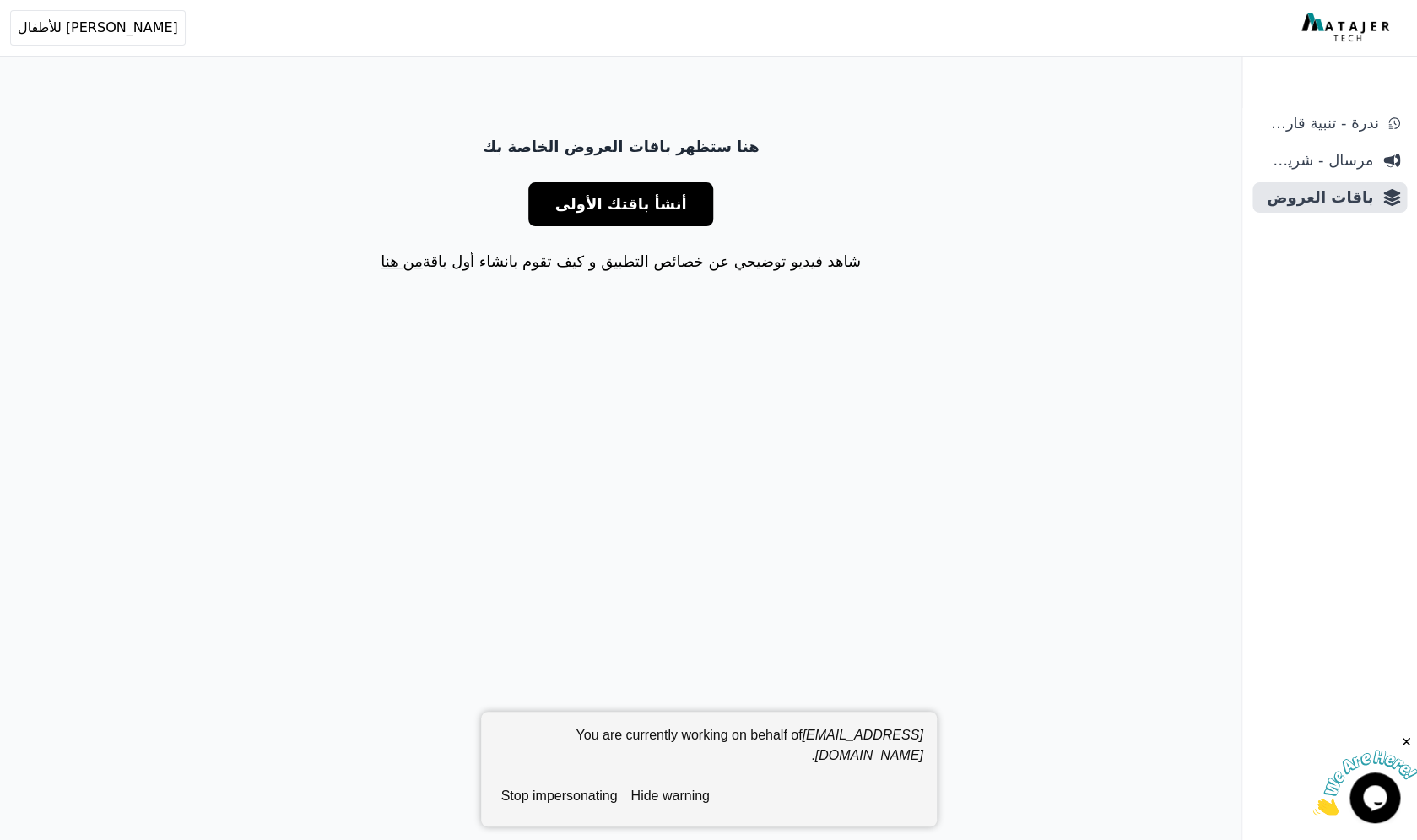
click at [625, 206] on span "أنشأ باقتك الأولى" at bounding box center [621, 204] width 131 height 24
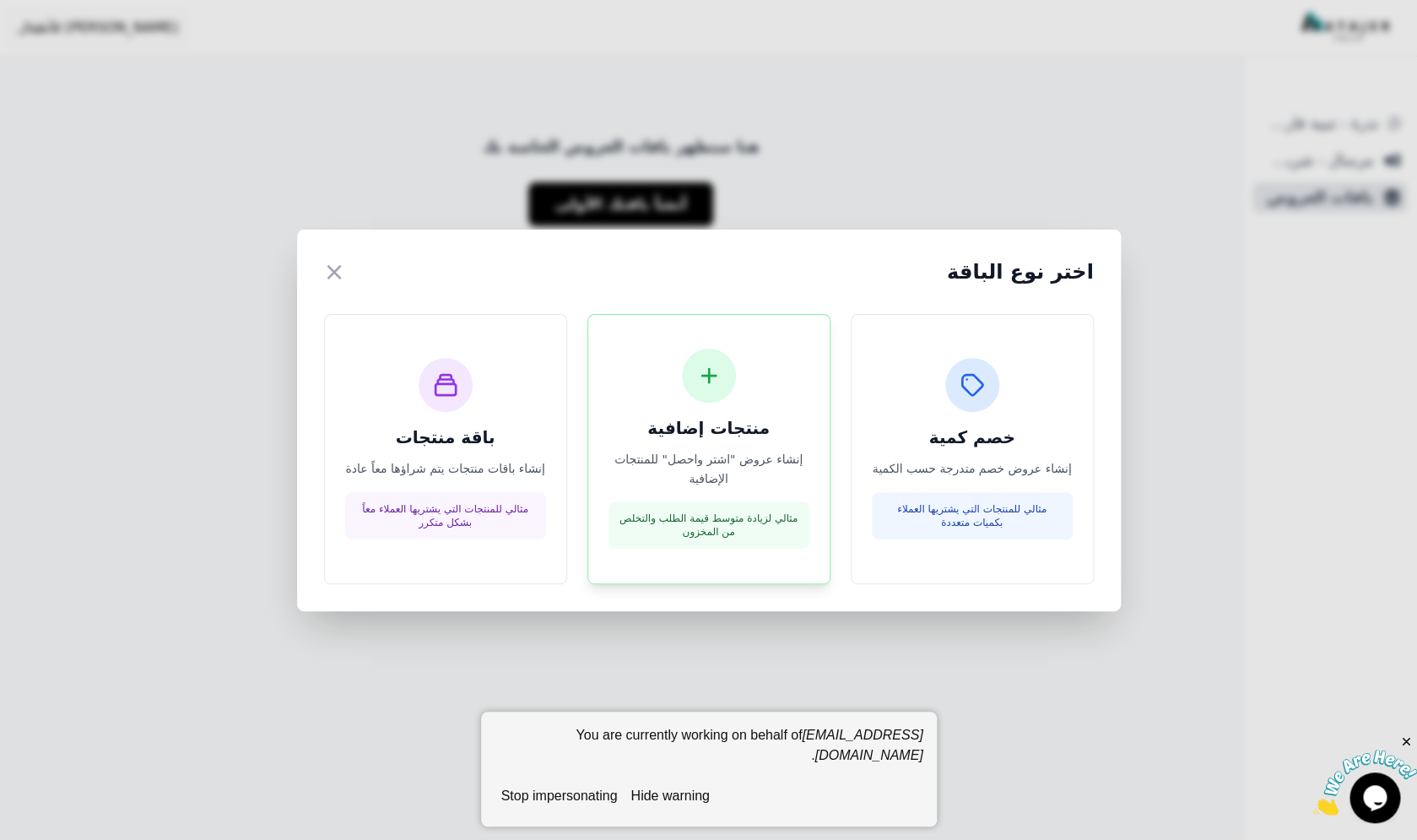
click at [720, 411] on div "منتجات إضافية إنشاء عروض "اشتر واحصل" للمنتجات الإضافية مثالي لزيادة متوسط قيمة…" at bounding box center [709, 449] width 201 height 201
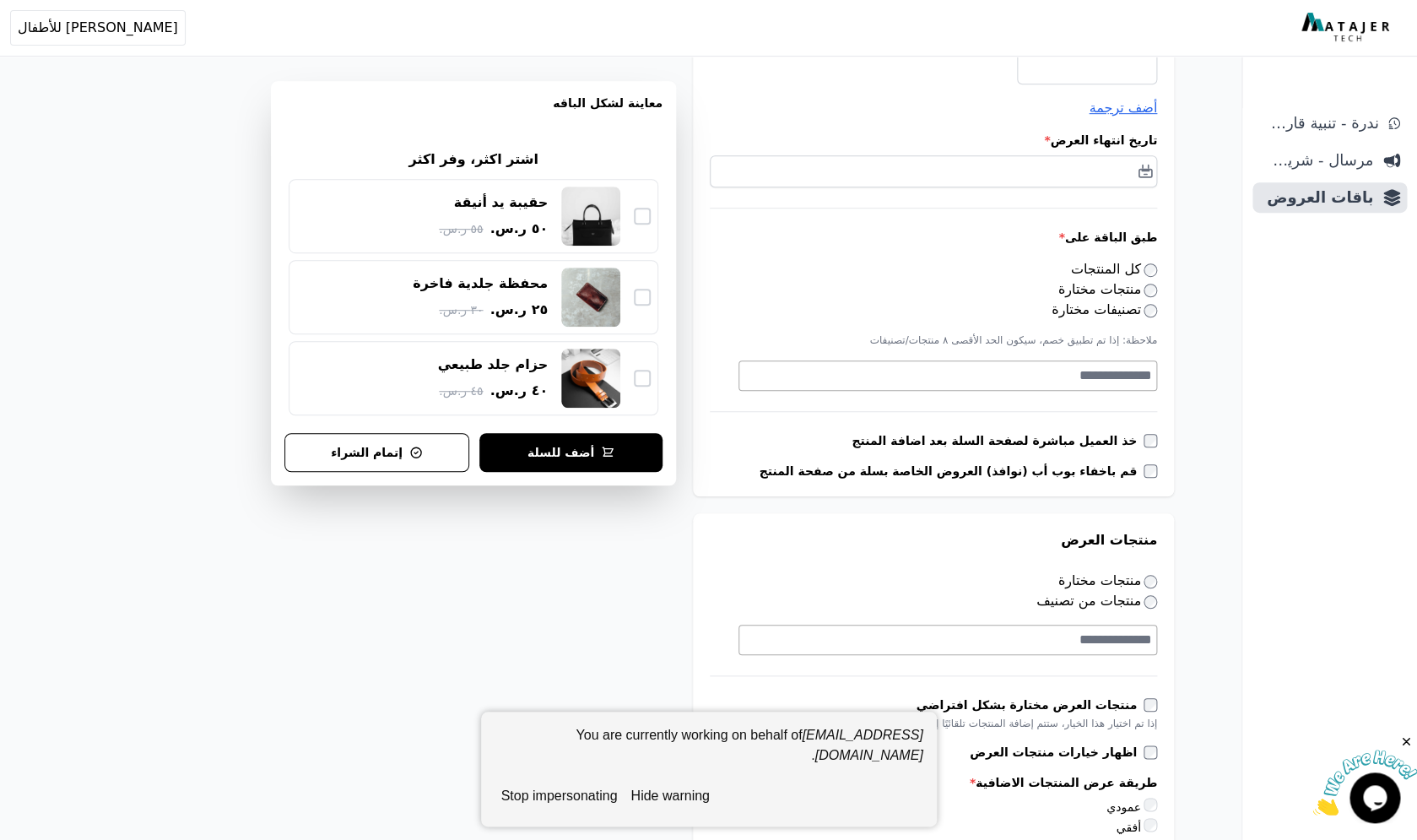
scroll to position [459, 0]
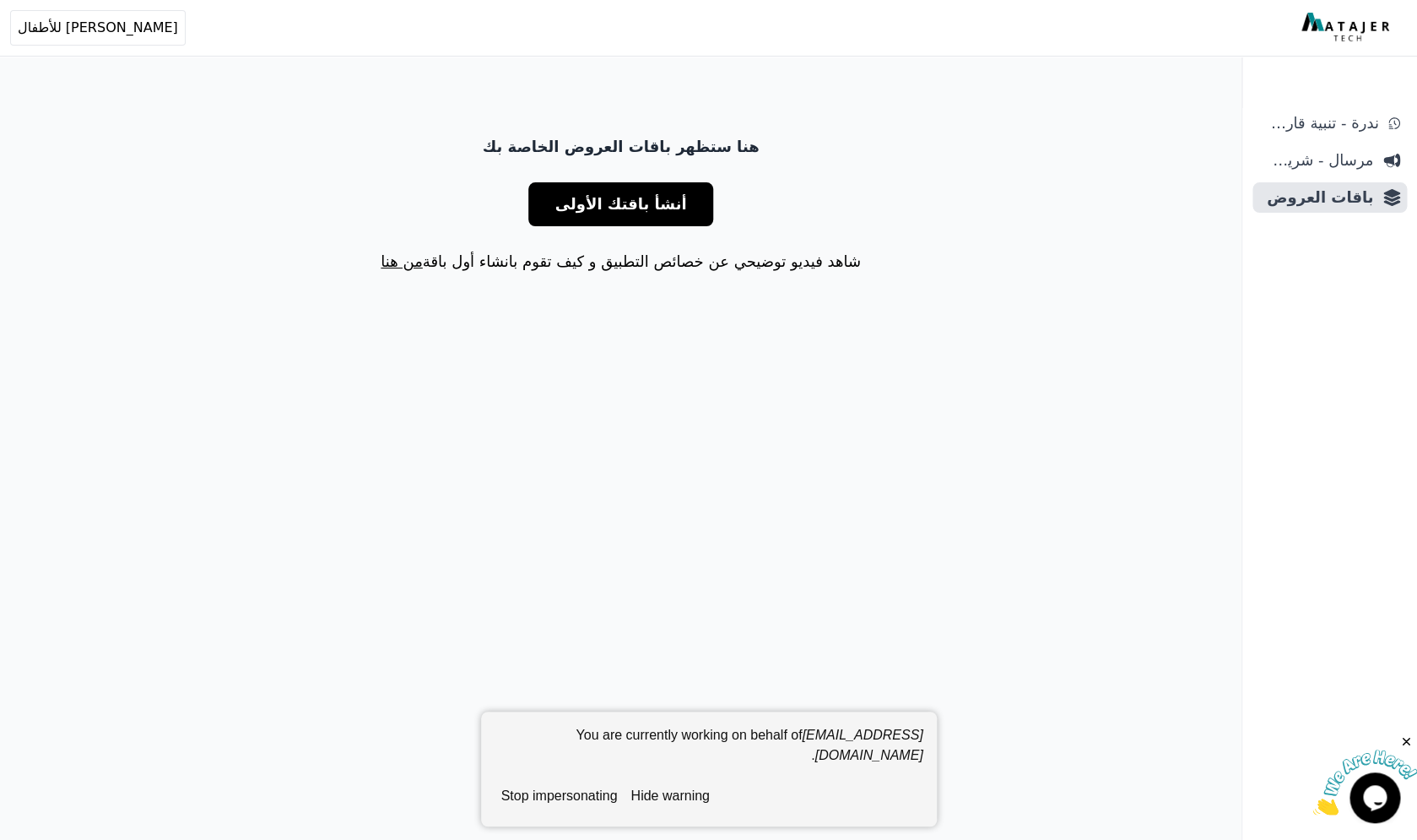
click at [606, 207] on span "أنشأ باقتك الأولى" at bounding box center [621, 204] width 131 height 24
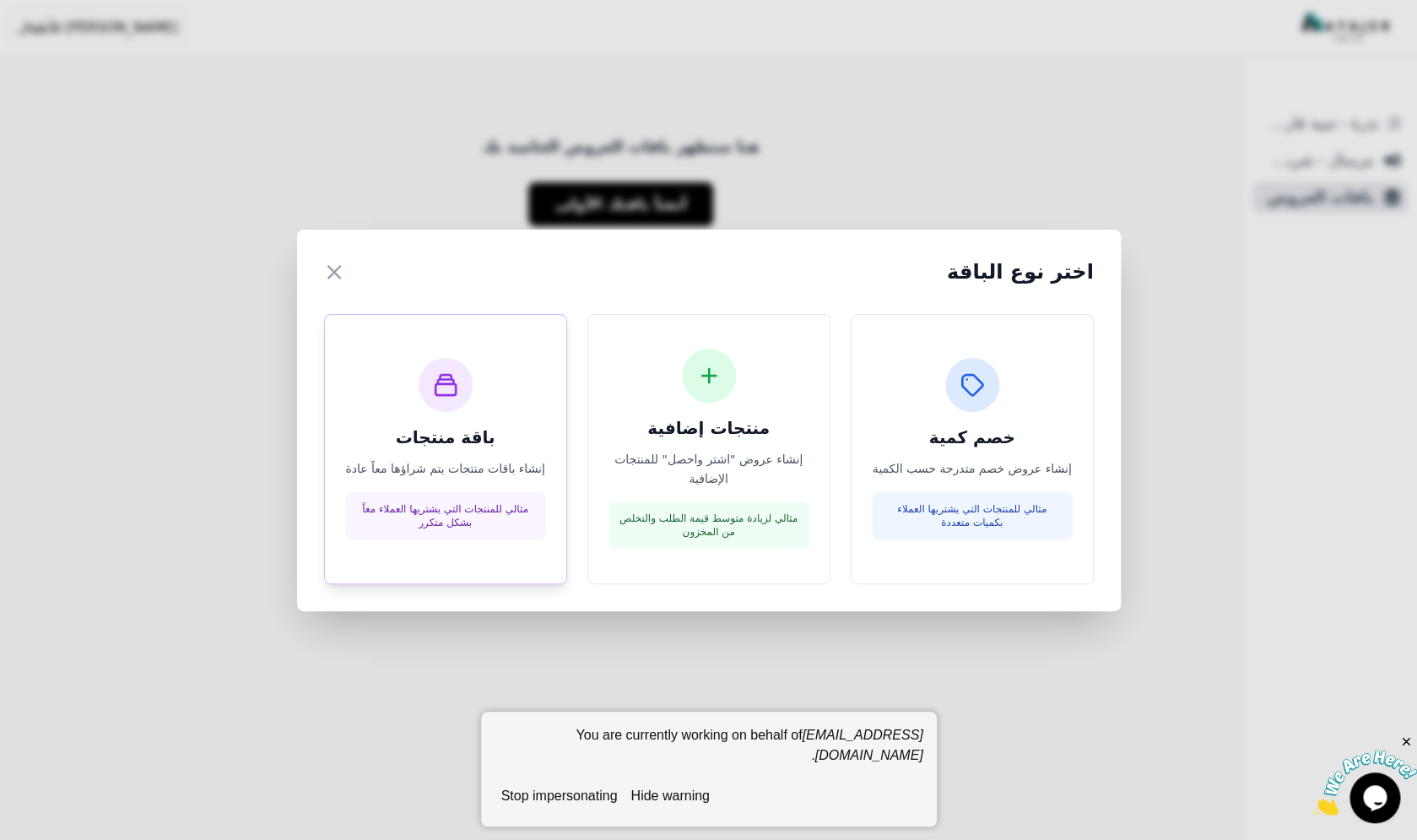
click at [447, 410] on div at bounding box center [445, 384] width 54 height 54
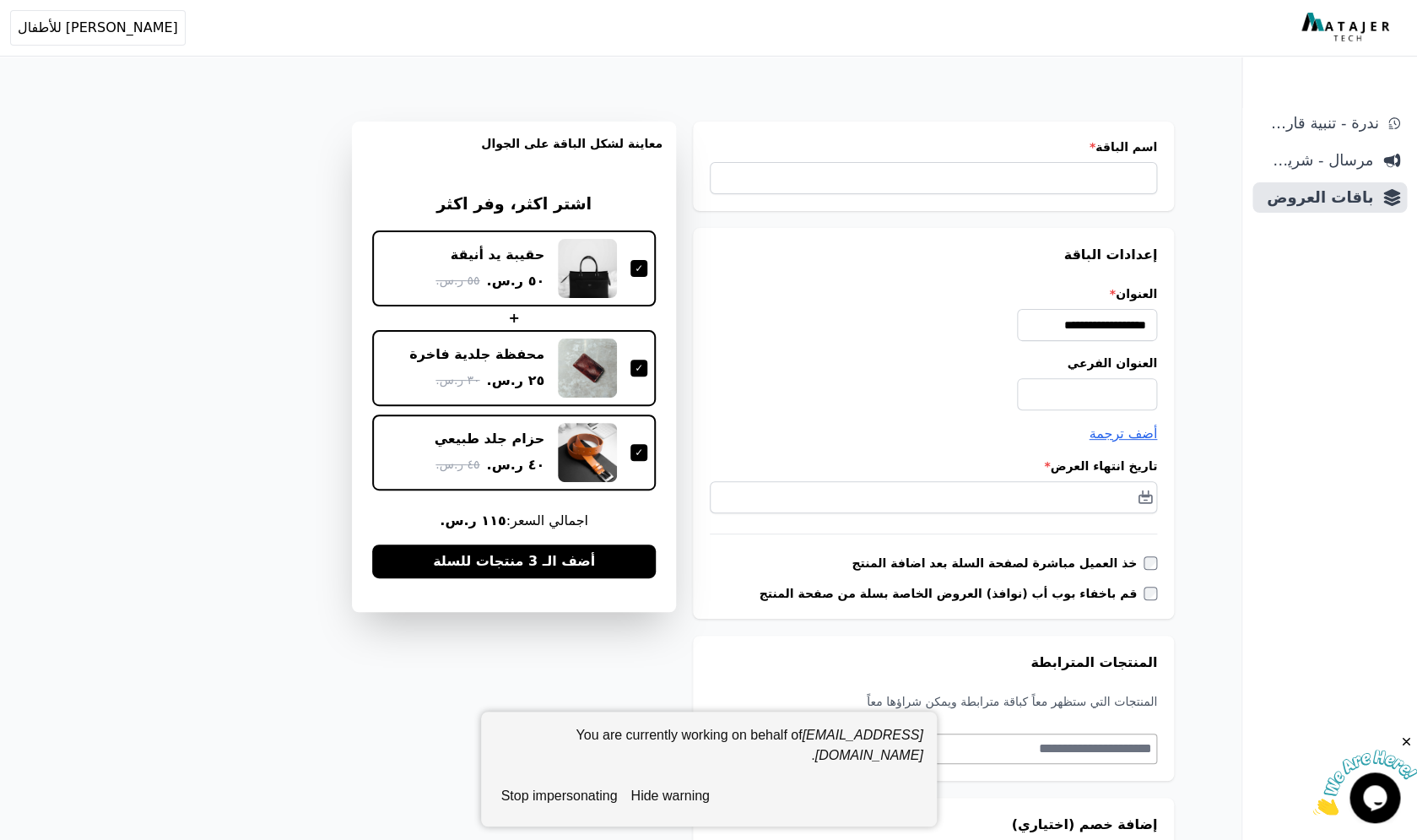
scroll to position [13, 0]
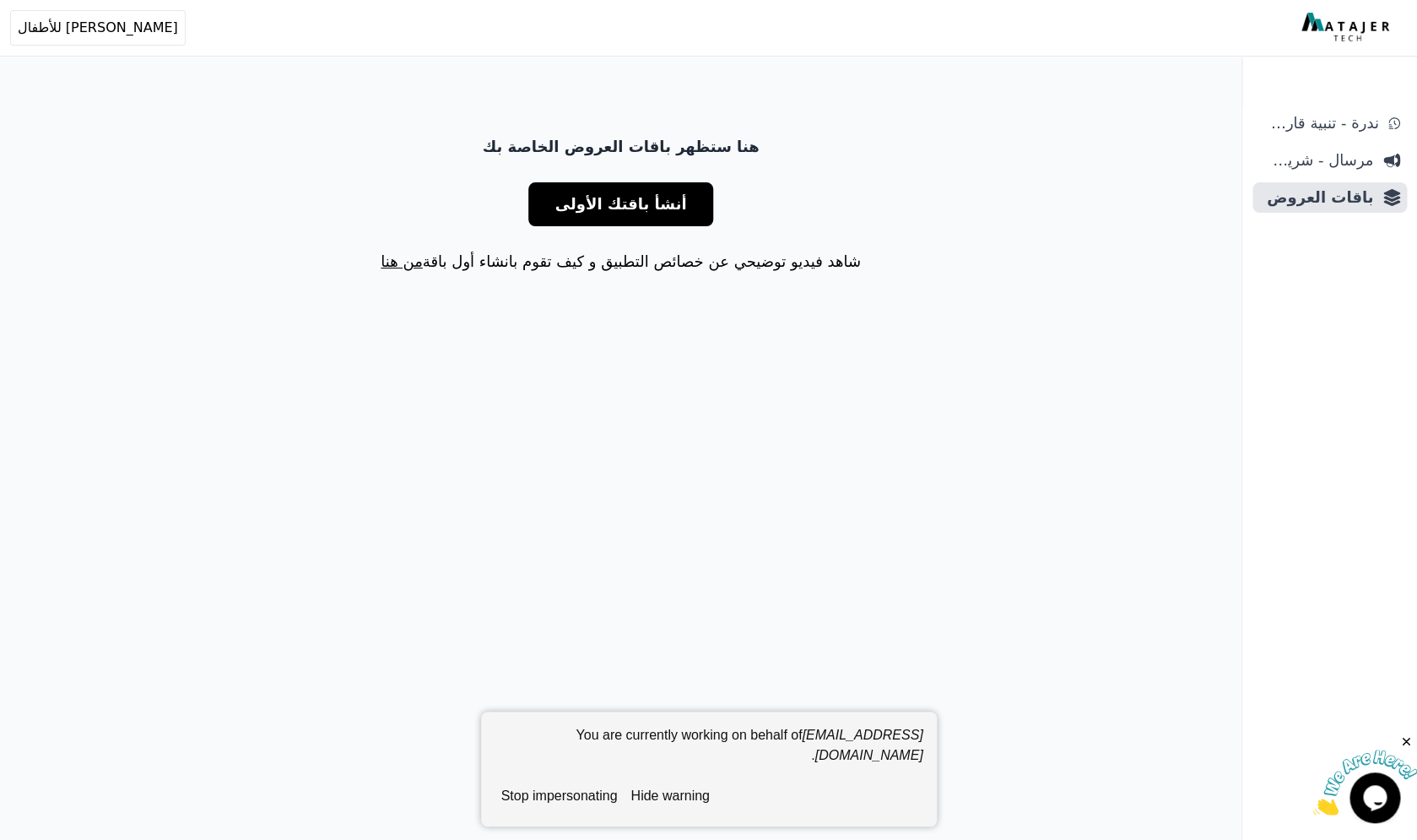
click at [625, 210] on span "أنشأ باقتك الأولى" at bounding box center [621, 204] width 131 height 24
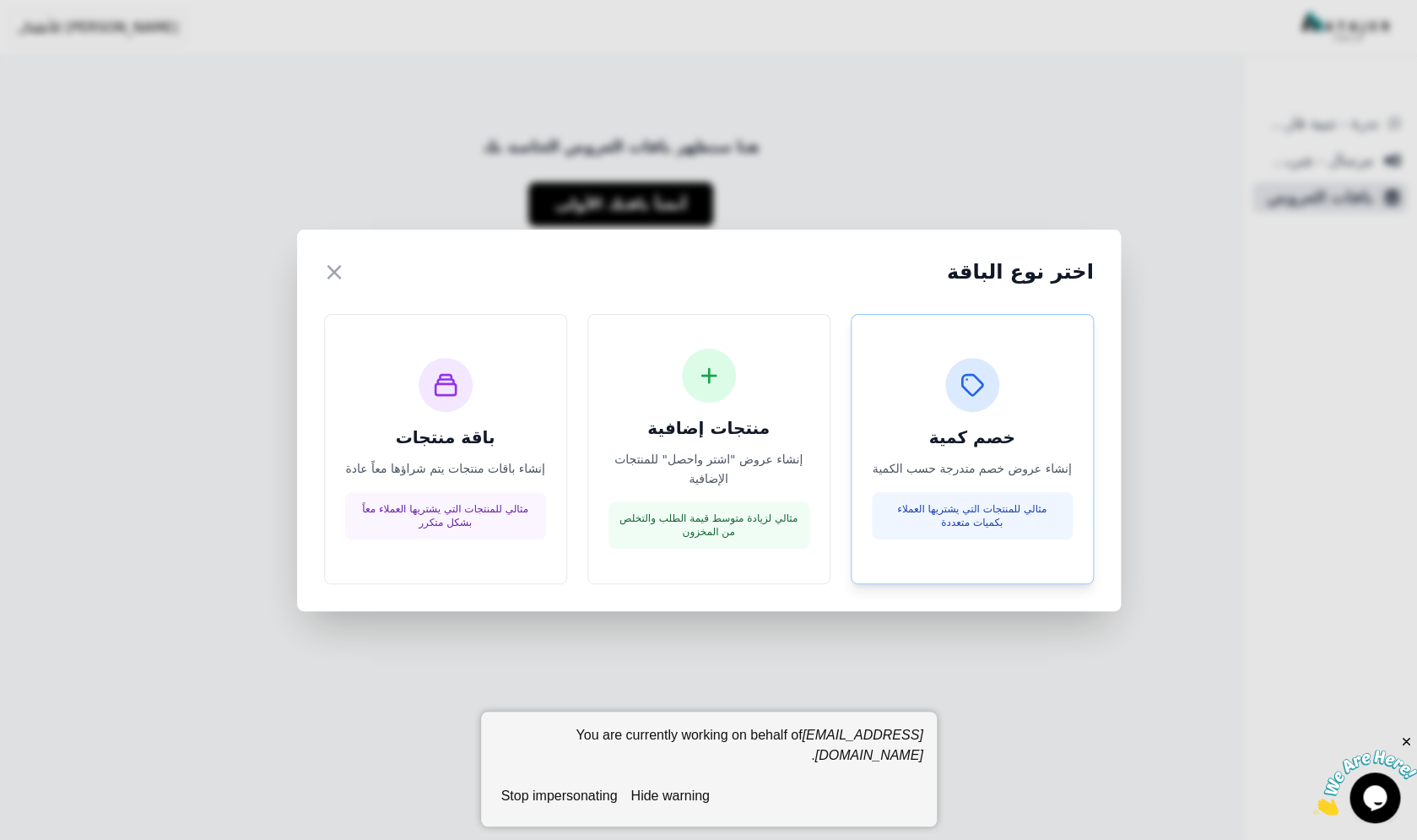
click at [964, 409] on div at bounding box center [972, 384] width 54 height 54
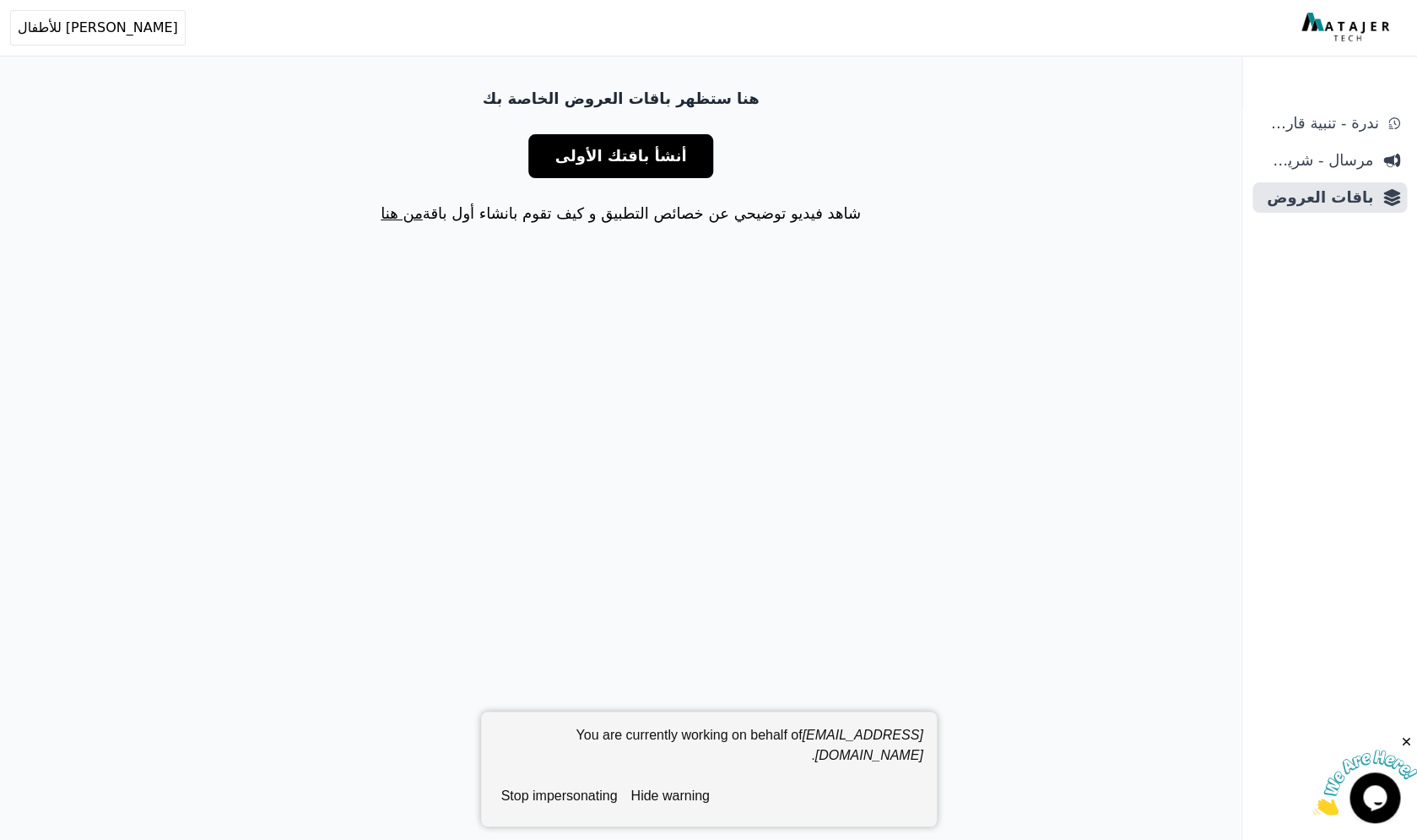
scroll to position [81, 0]
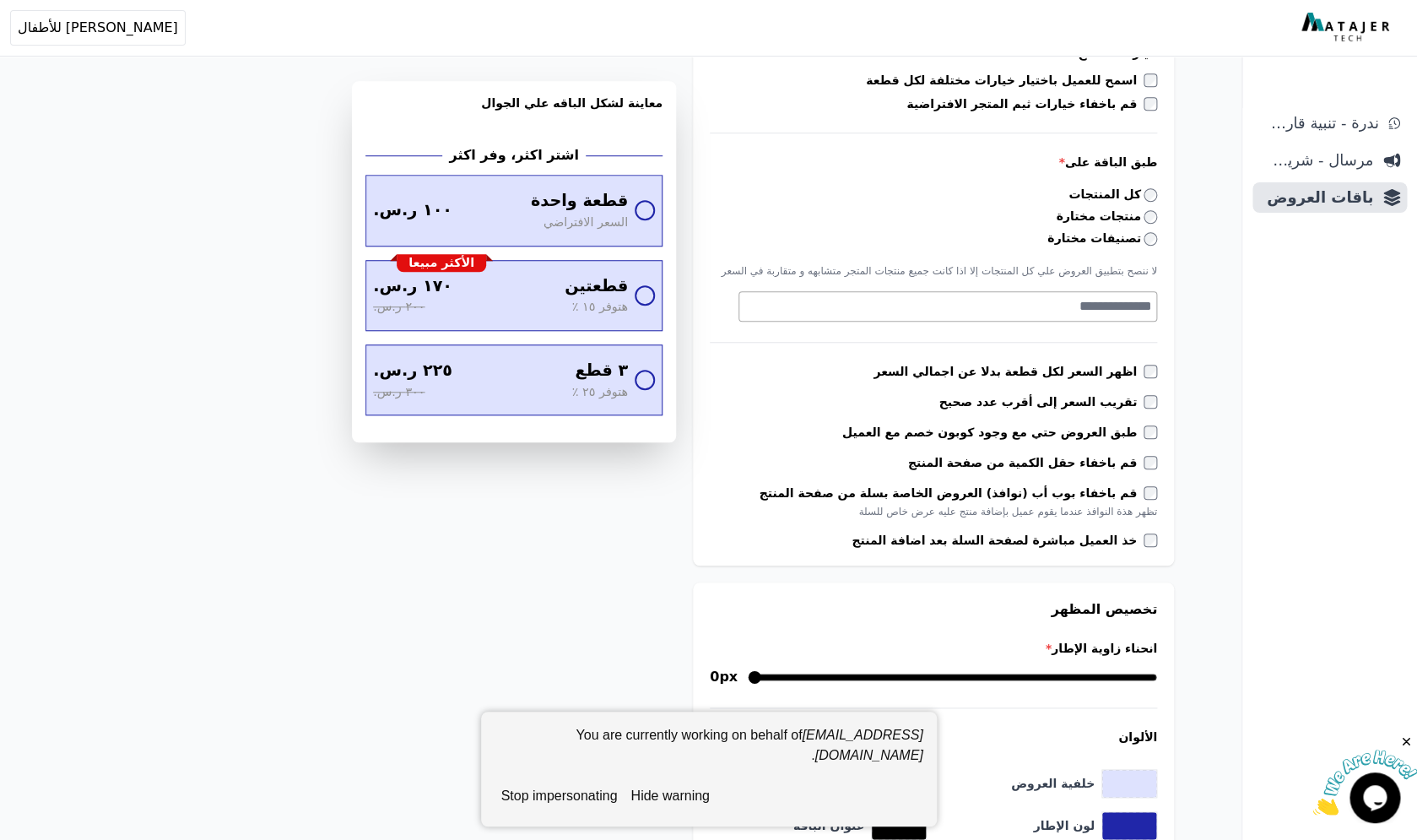
scroll to position [576, 0]
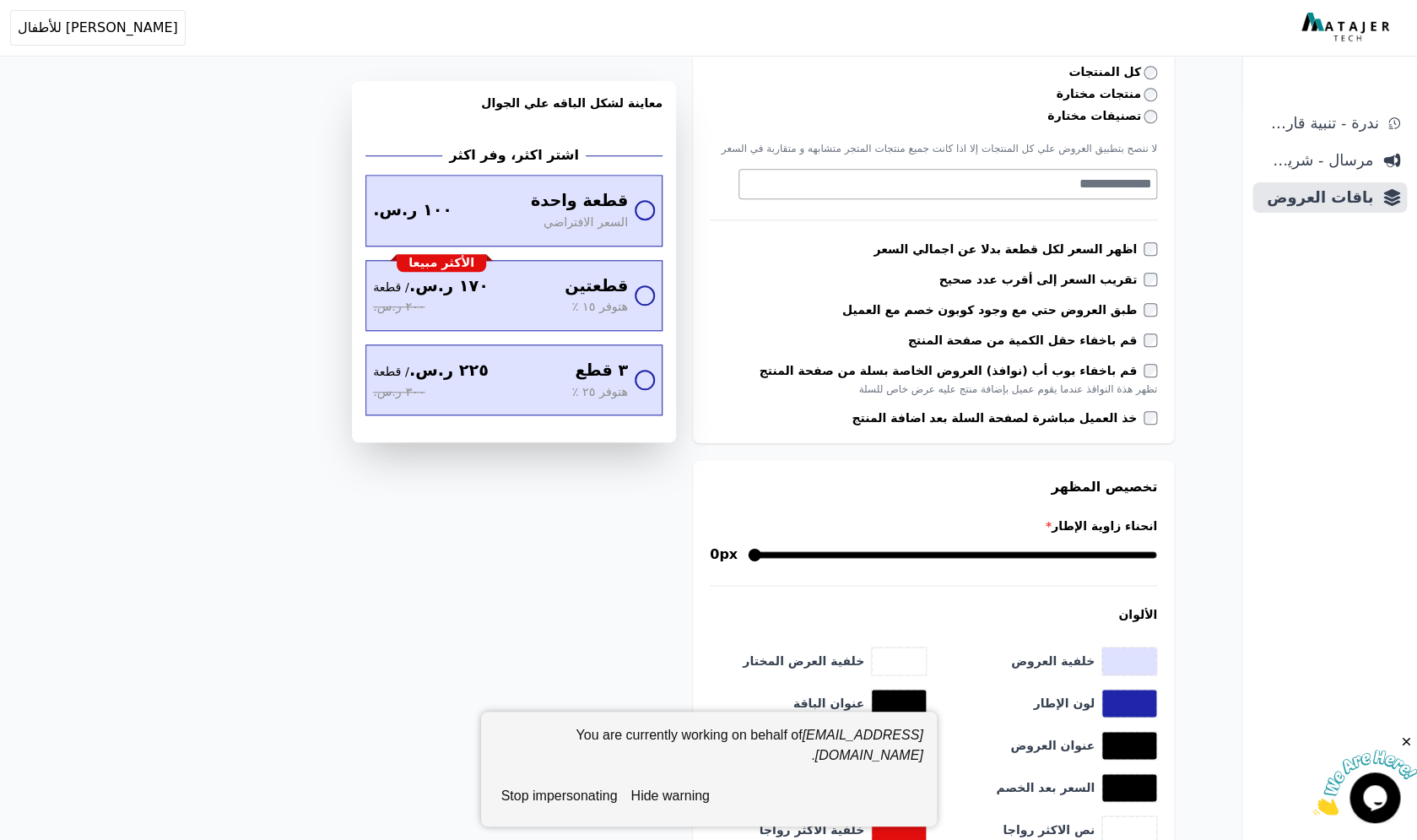
click at [1246, 276] on div "ندرة - تنبية قارب علي النفاذ مرسال - شريط دعاية باقات العروض" at bounding box center [1330, 473] width 175 height 731
